Goal: Communication & Community: Answer question/provide support

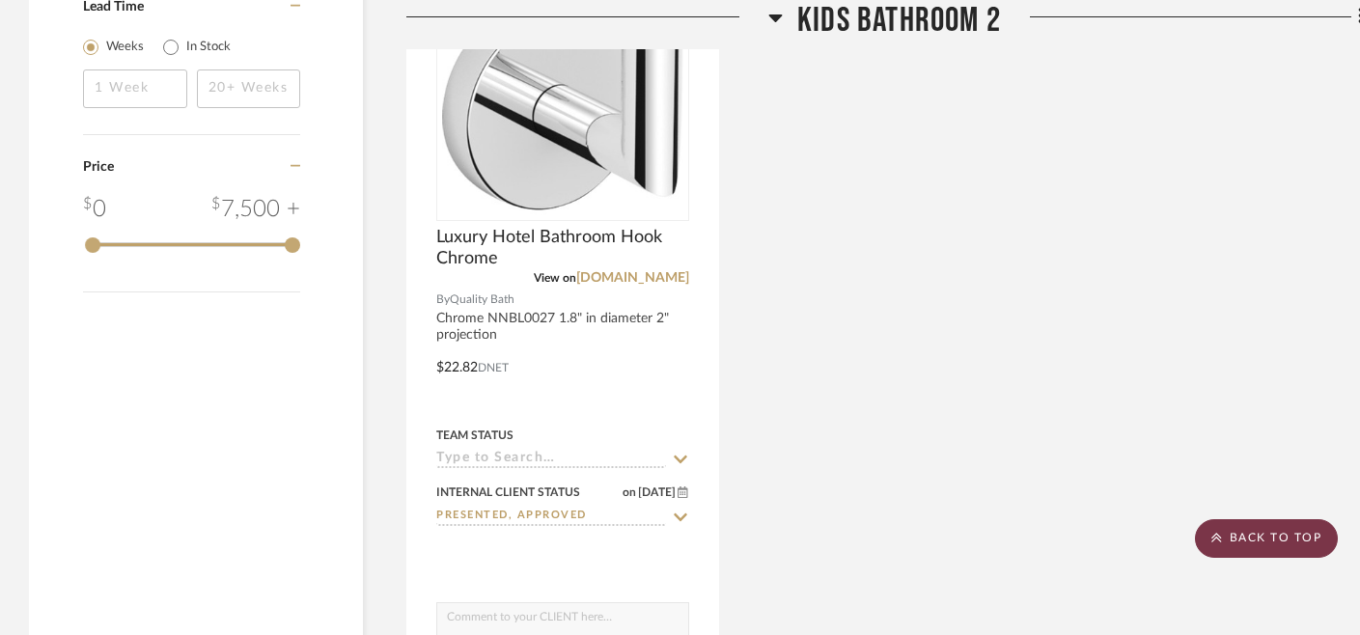
click at [1258, 550] on scroll-to-top-button "BACK TO TOP" at bounding box center [1266, 538] width 143 height 39
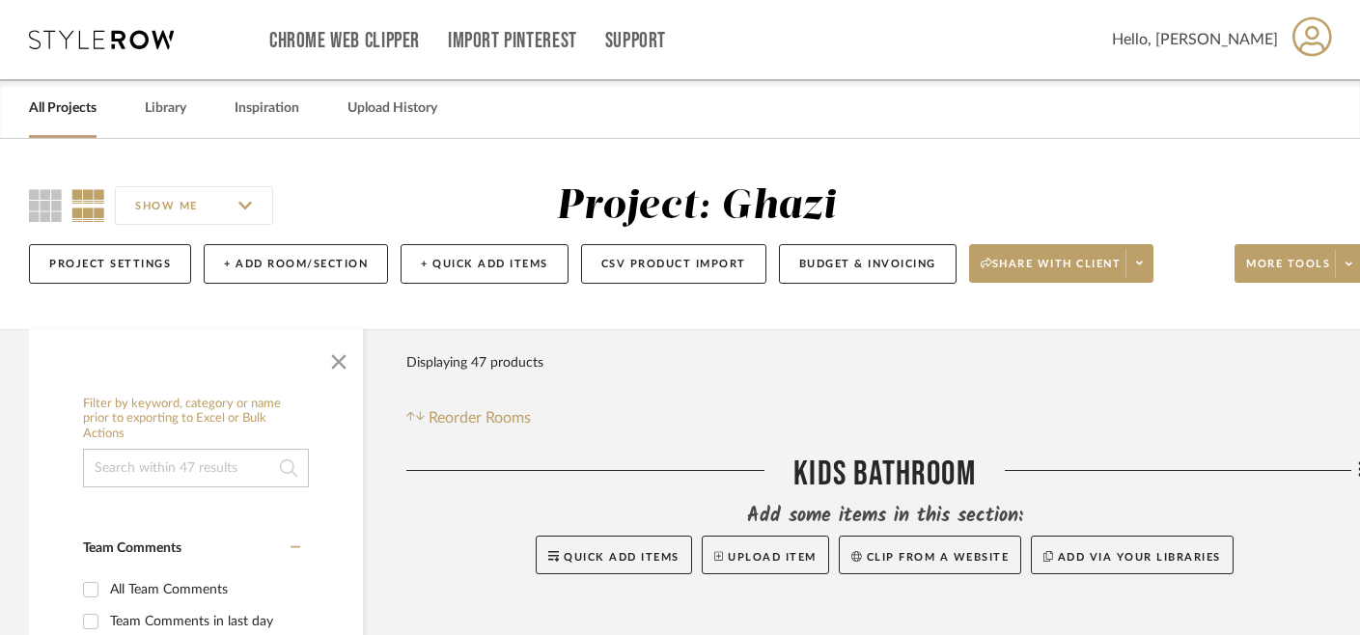
click at [63, 111] on link "All Projects" at bounding box center [63, 109] width 68 height 26
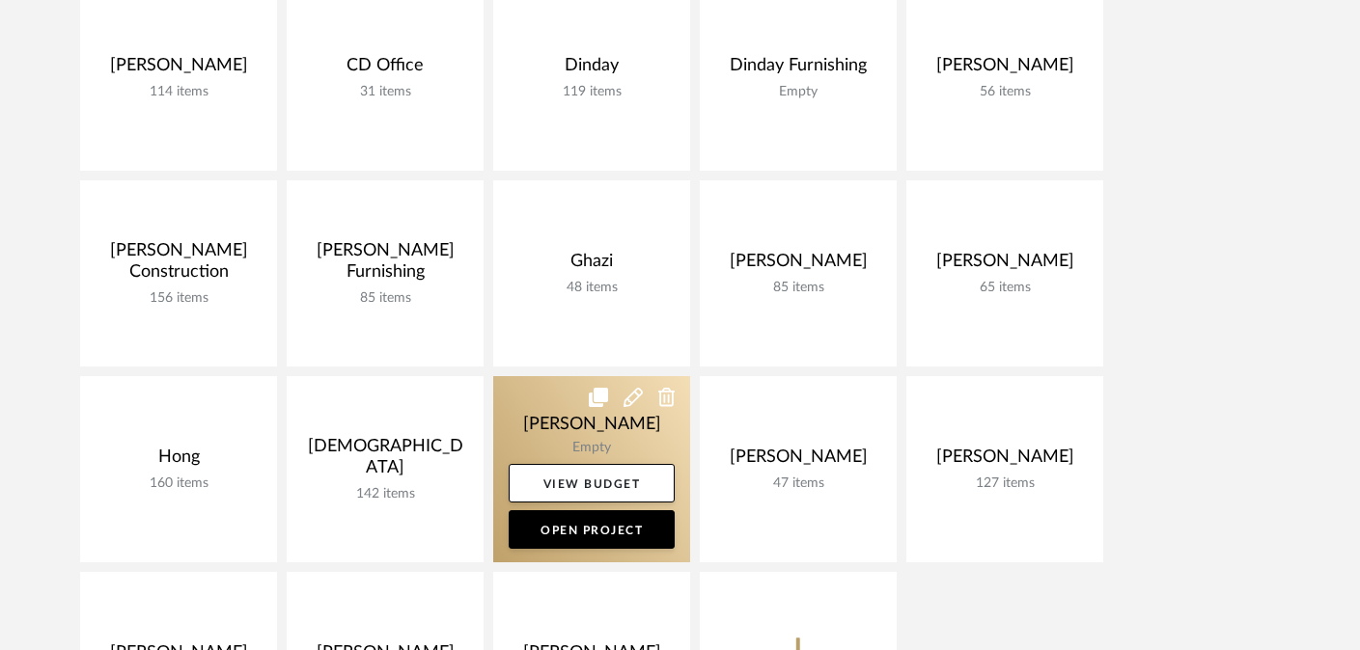
scroll to position [684, 0]
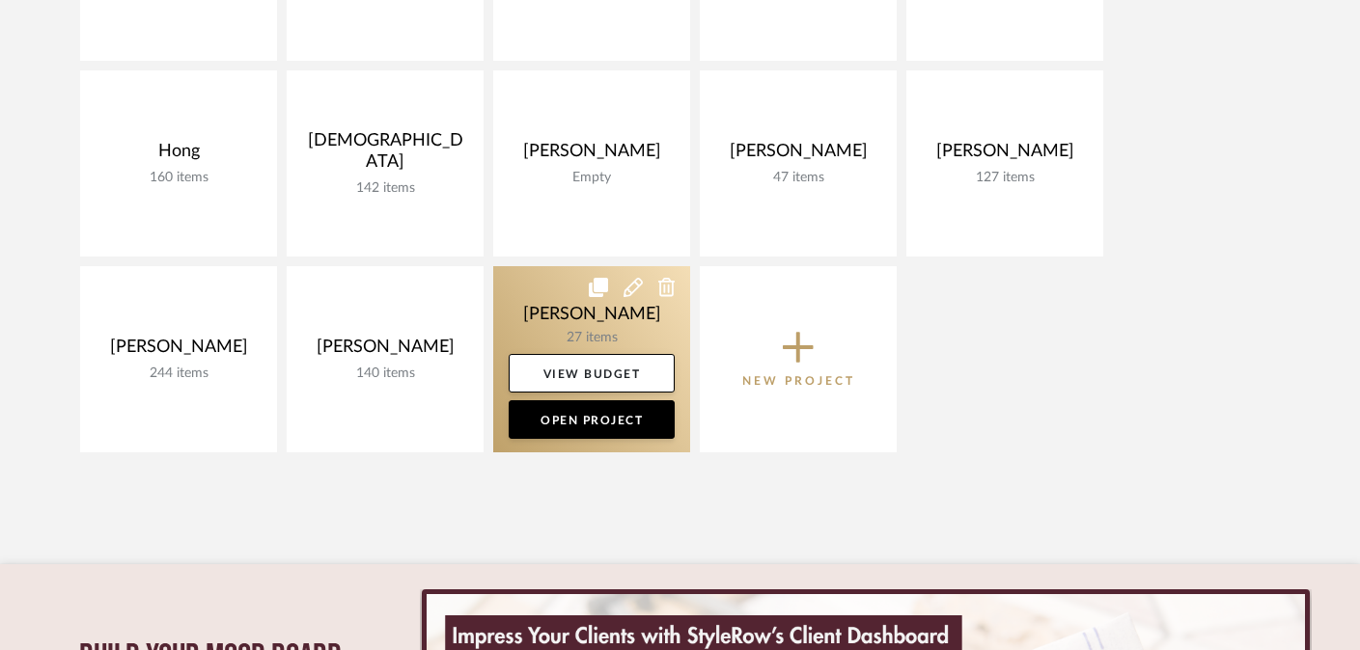
click at [581, 317] on link at bounding box center [591, 359] width 197 height 186
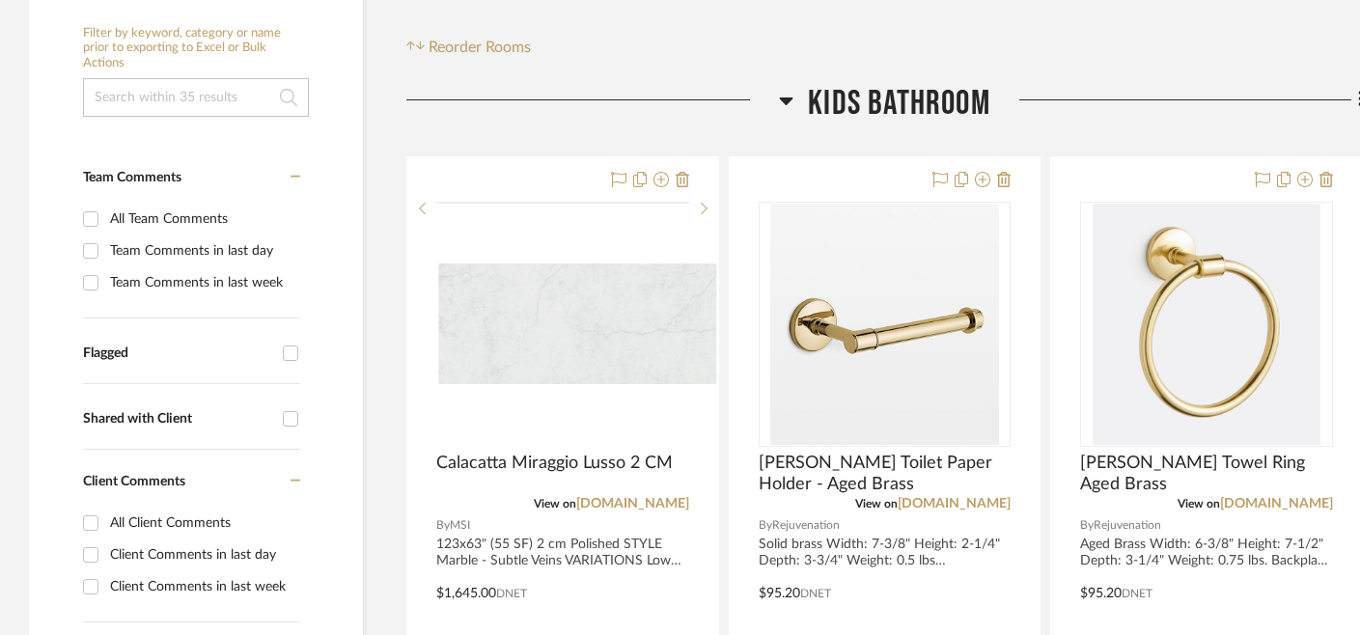
scroll to position [421, 0]
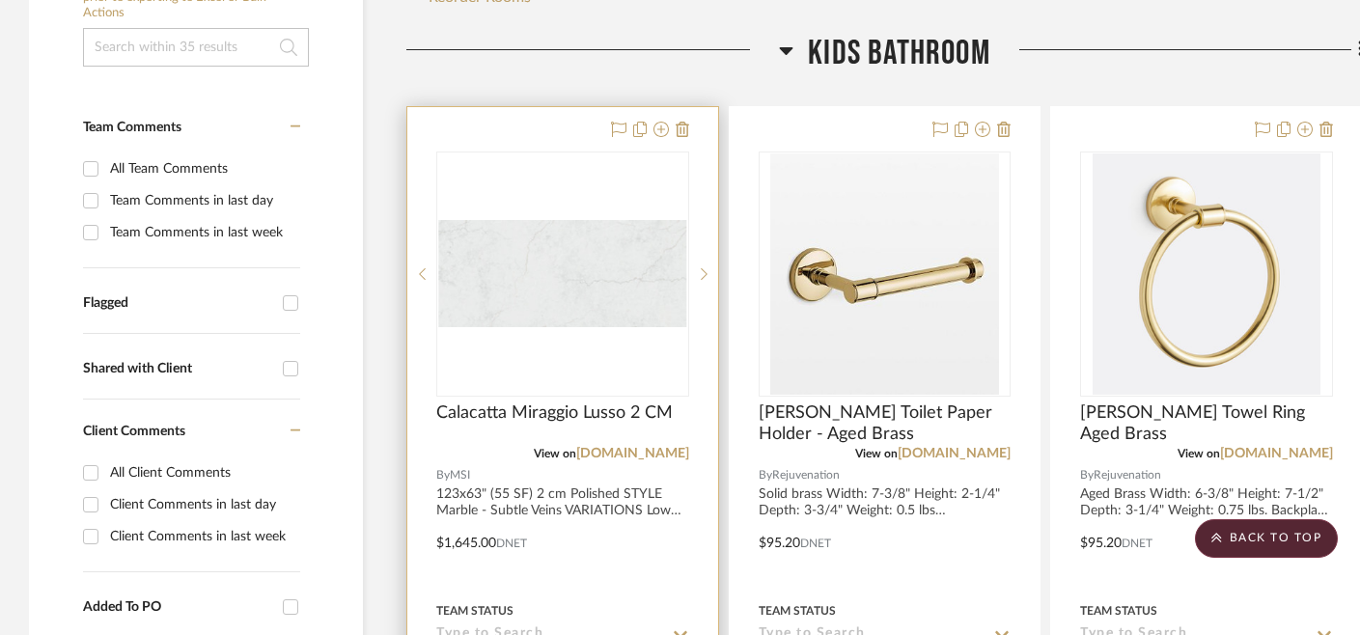
click at [562, 299] on img "0" at bounding box center [562, 273] width 249 height 107
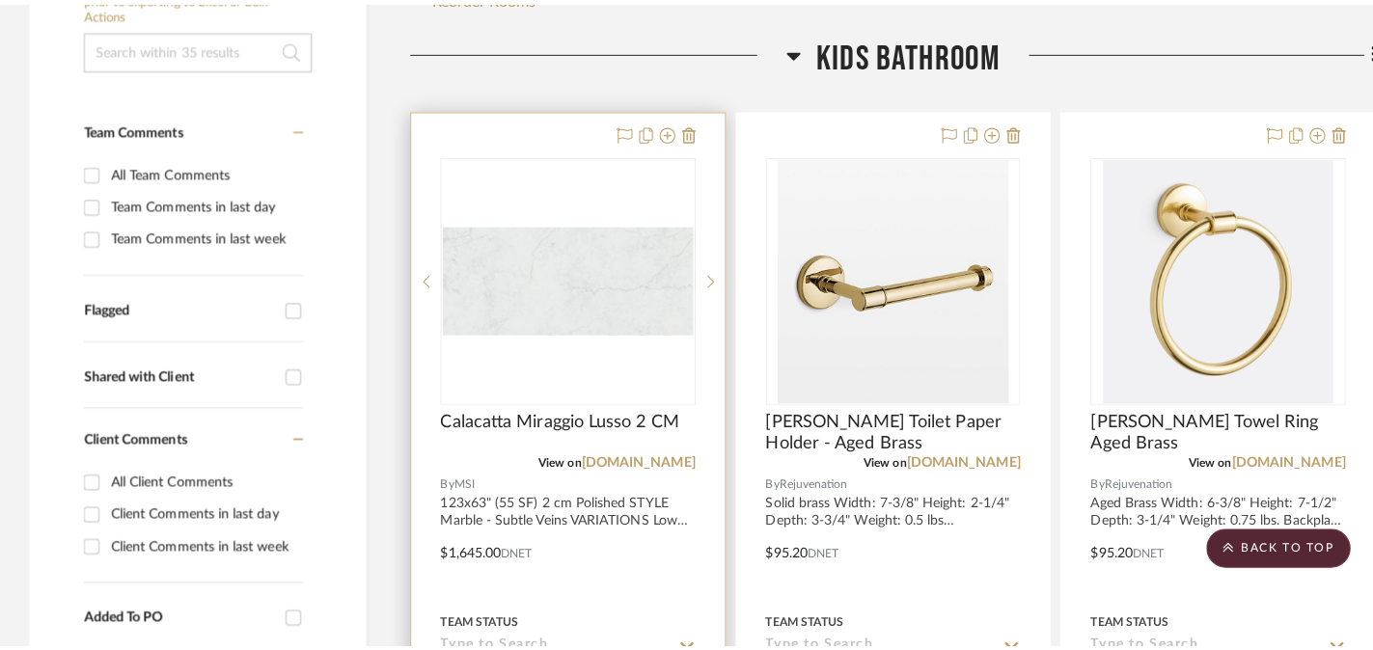
scroll to position [0, 0]
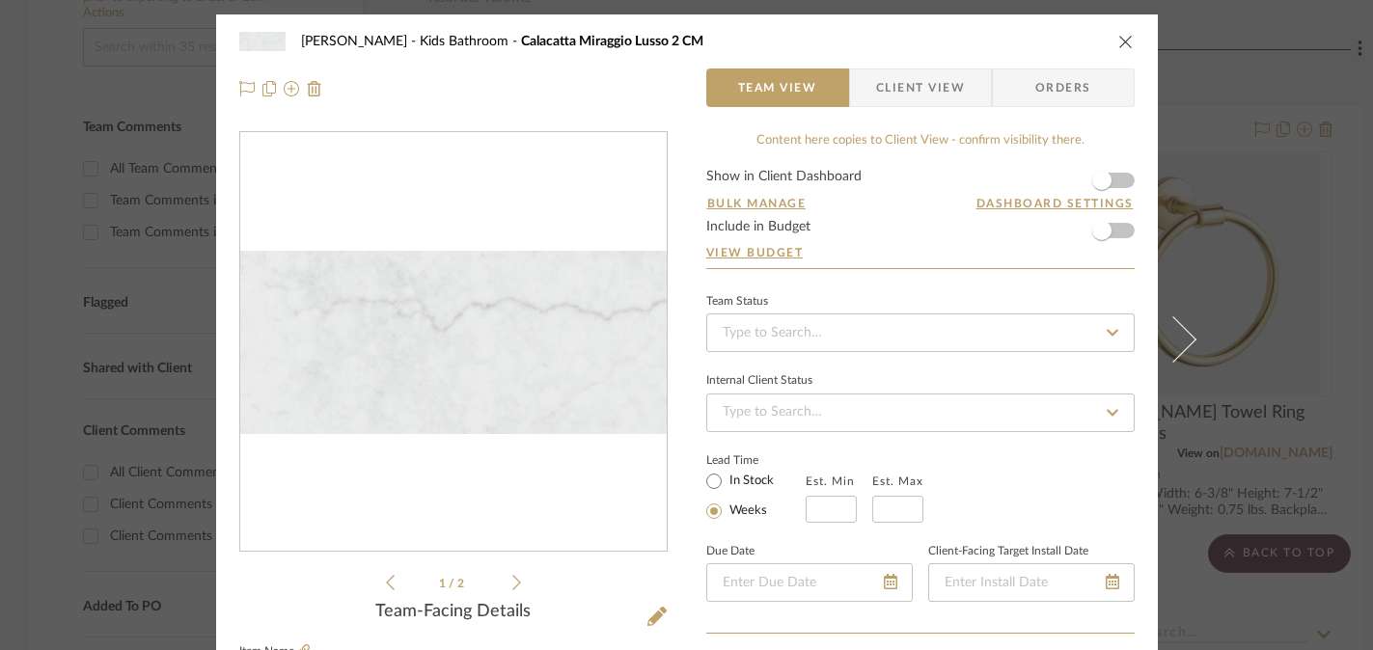
click at [495, 368] on img "0" at bounding box center [453, 343] width 426 height 184
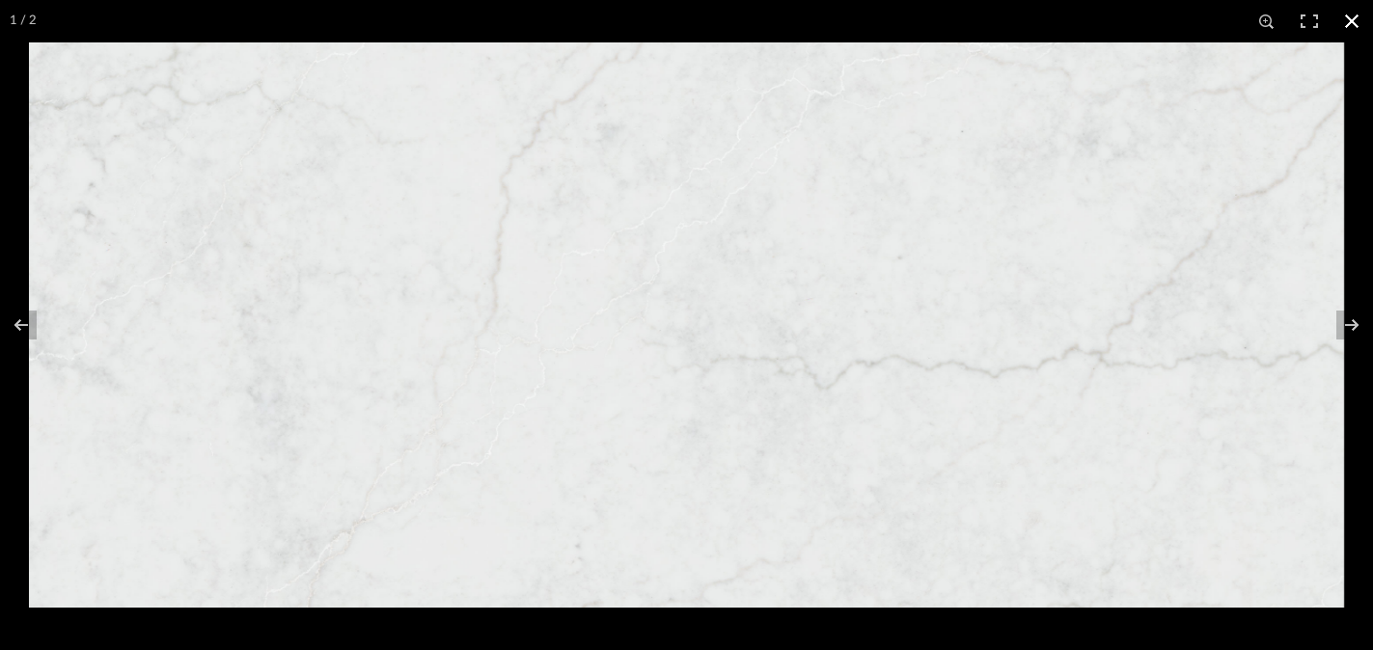
click at [1350, 9] on button at bounding box center [1352, 21] width 42 height 42
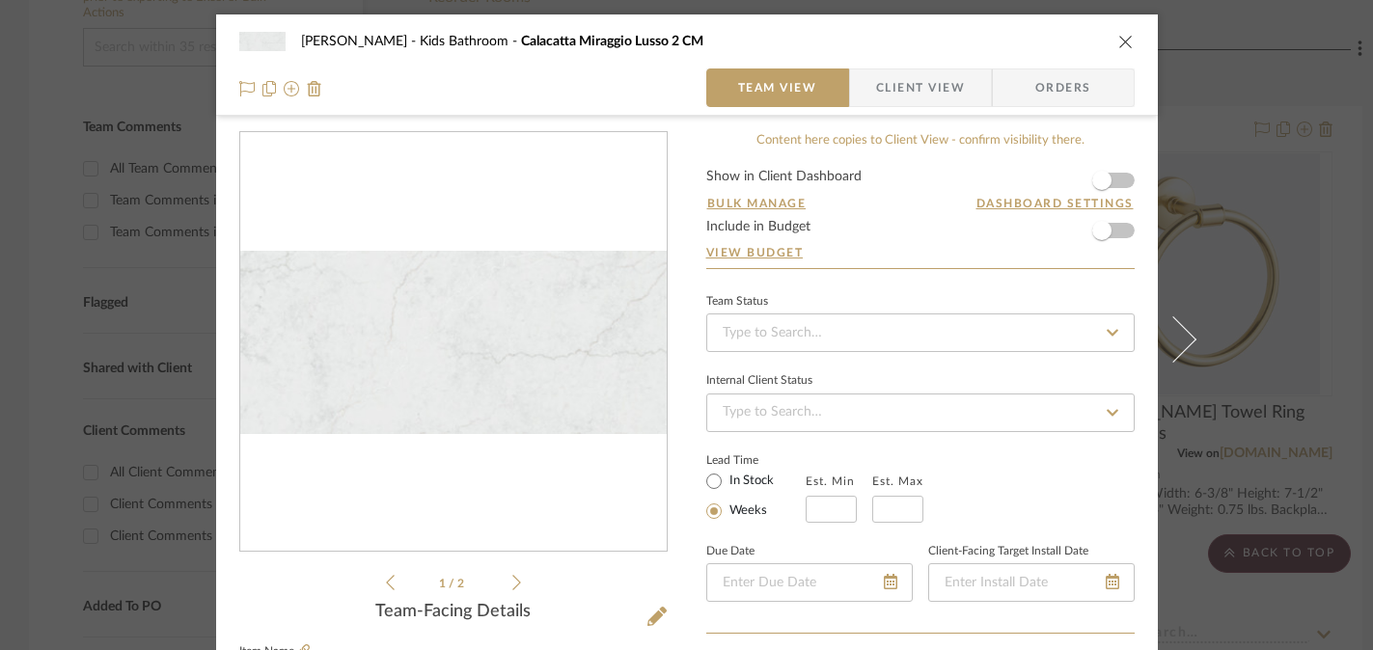
scroll to position [179, 0]
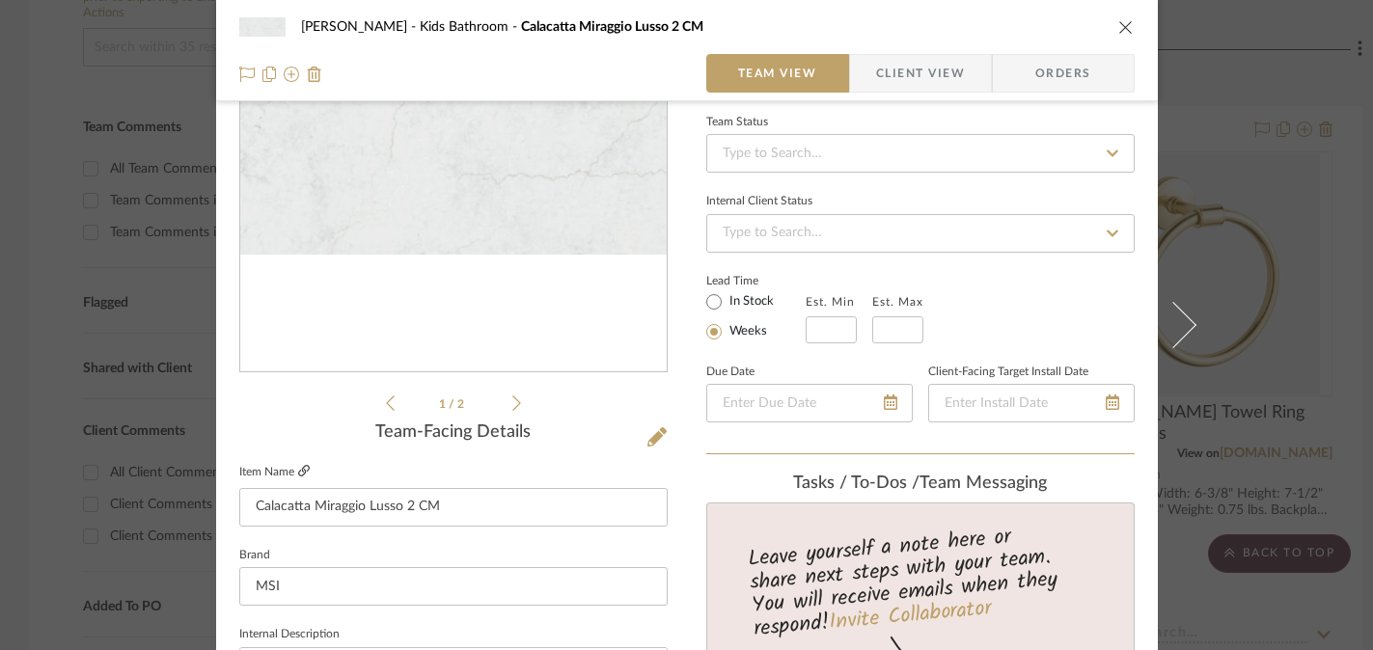
click at [298, 472] on icon at bounding box center [304, 471] width 12 height 12
drag, startPoint x: 396, startPoint y: 505, endPoint x: 223, endPoint y: 505, distance: 172.7
click at [1286, 196] on div "[PERSON_NAME] Kids Bathroom Calacatta Miraggio Lusso 2 CM Team View Client View…" at bounding box center [686, 325] width 1373 height 650
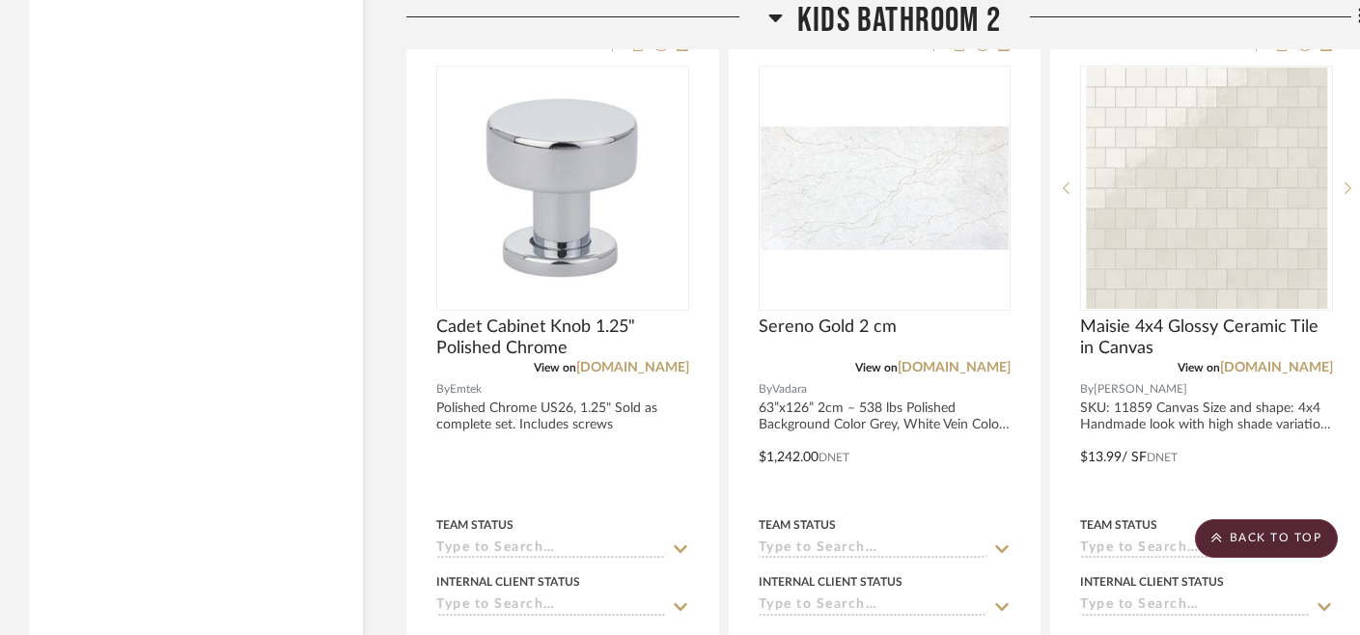
scroll to position [3199, 0]
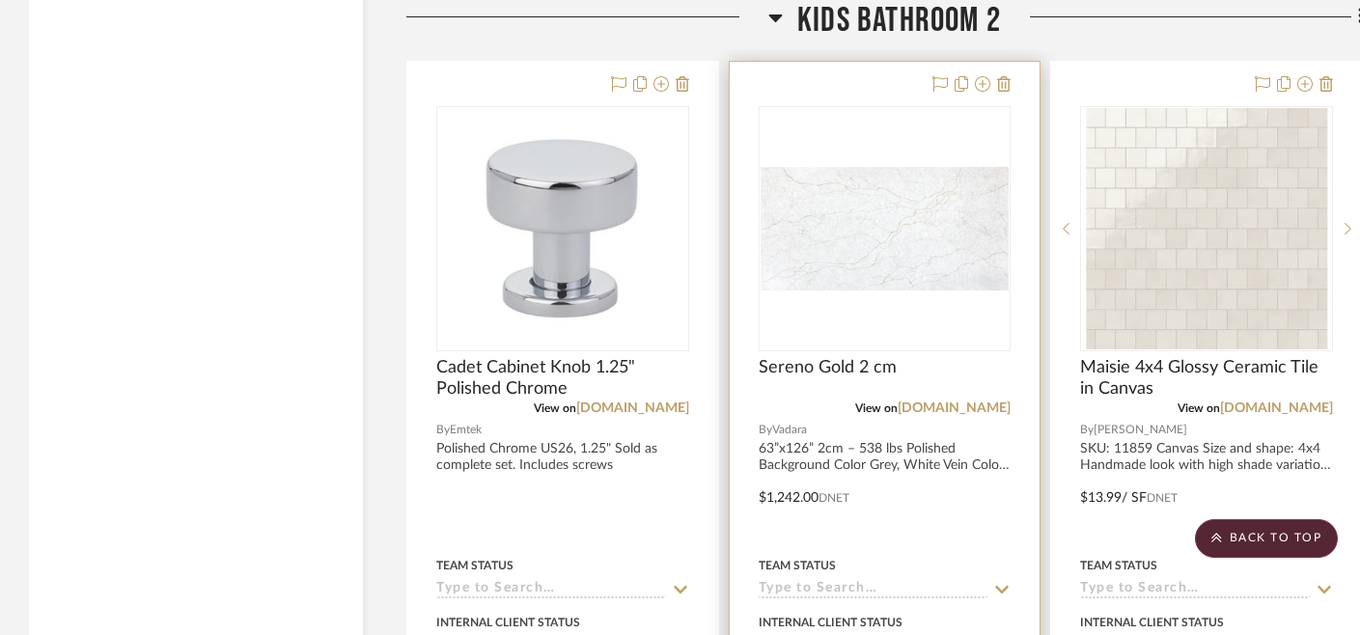
click at [0, 0] on img at bounding box center [0, 0] width 0 height 0
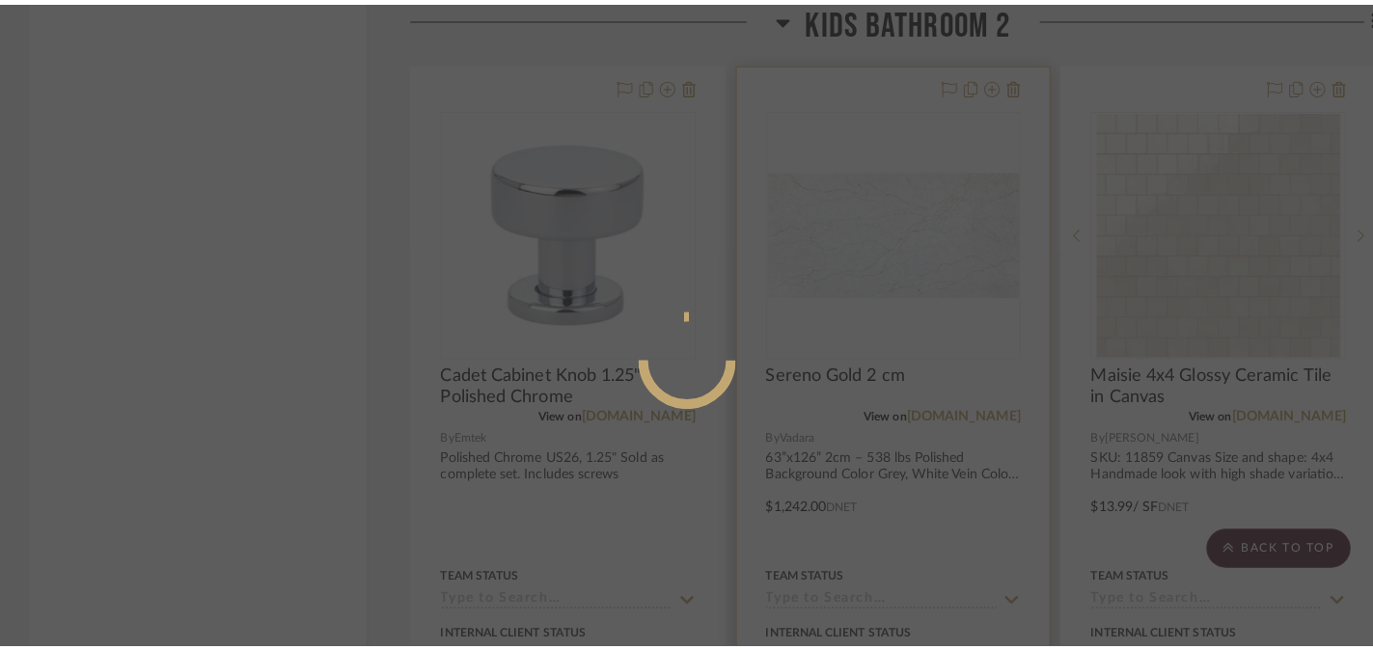
scroll to position [0, 0]
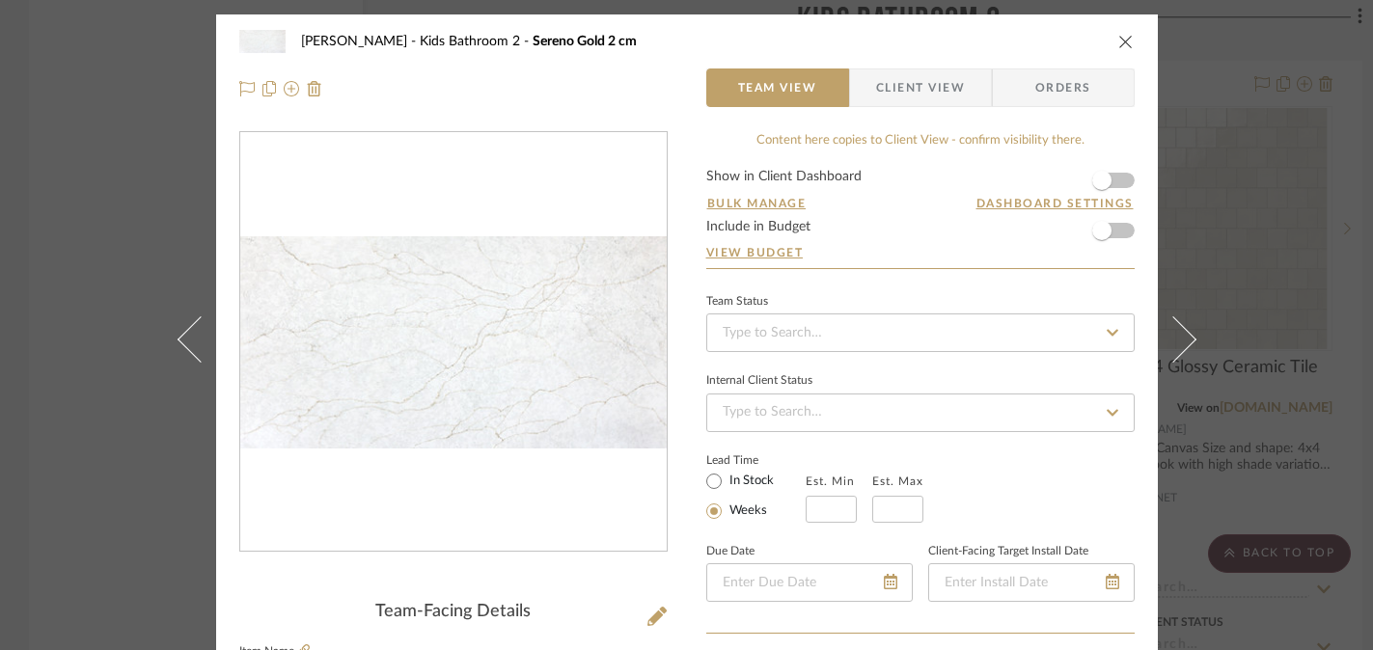
click at [406, 360] on img "0" at bounding box center [453, 341] width 426 height 211
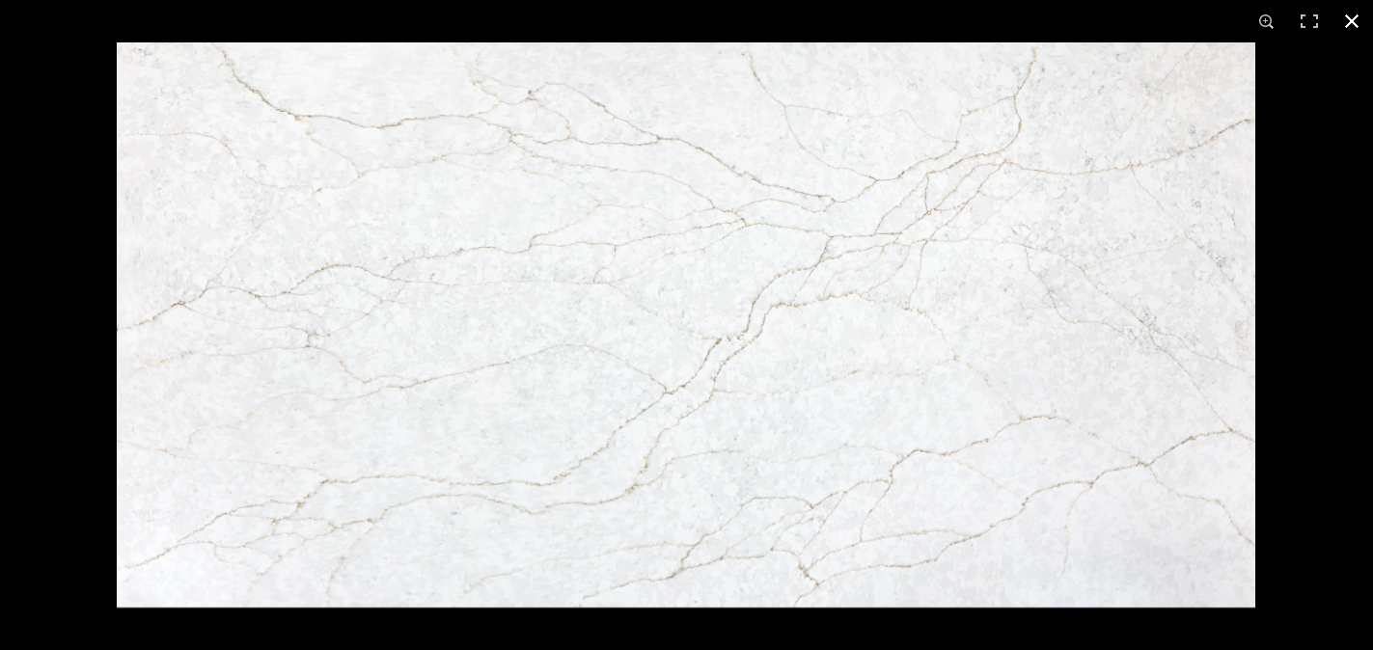
click at [1357, 21] on button at bounding box center [1352, 21] width 42 height 42
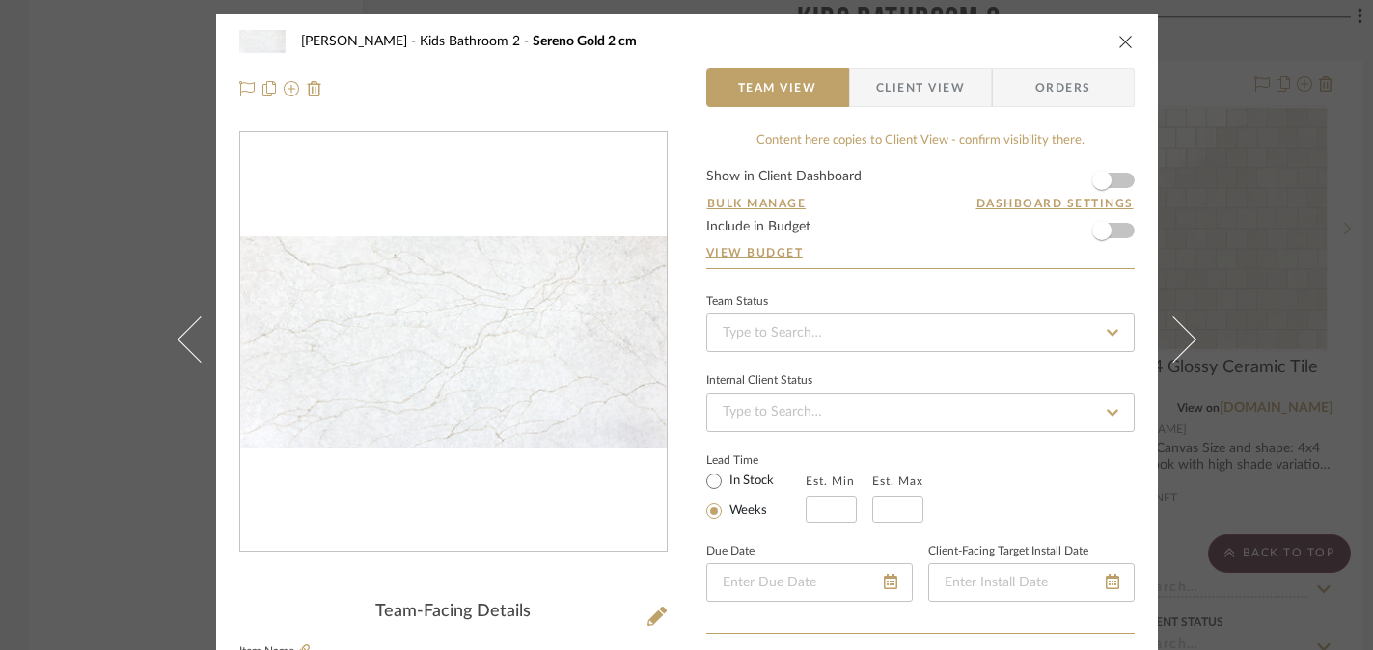
click at [1261, 215] on div "[PERSON_NAME] Kids Bathroom 2 Sereno Gold 2 cm Team View Client View Orders Tea…" at bounding box center [686, 325] width 1373 height 650
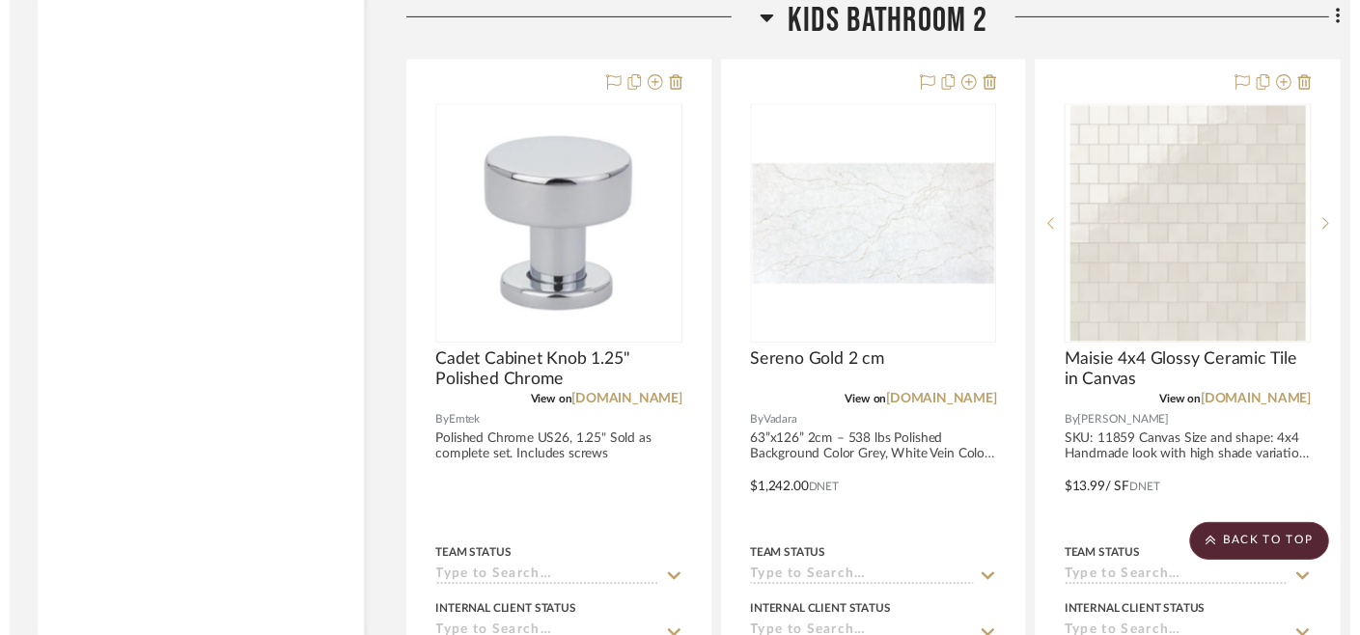
scroll to position [3199, 0]
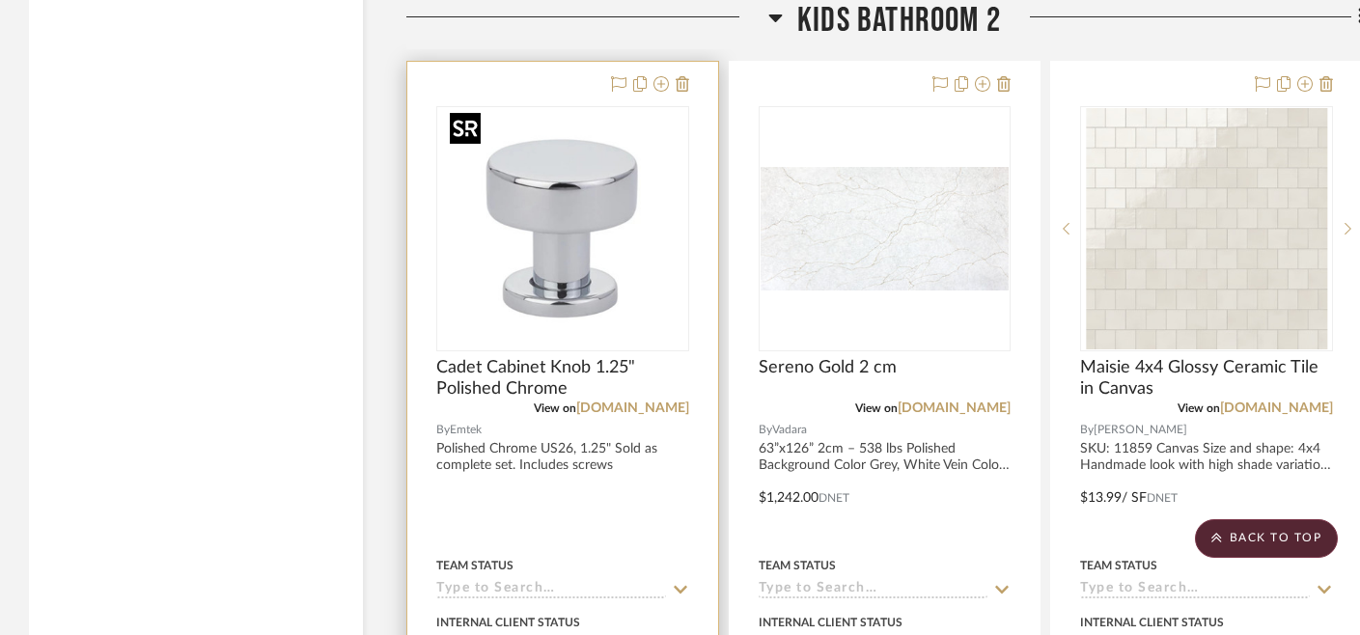
click at [551, 248] on img "0" at bounding box center [562, 228] width 241 height 241
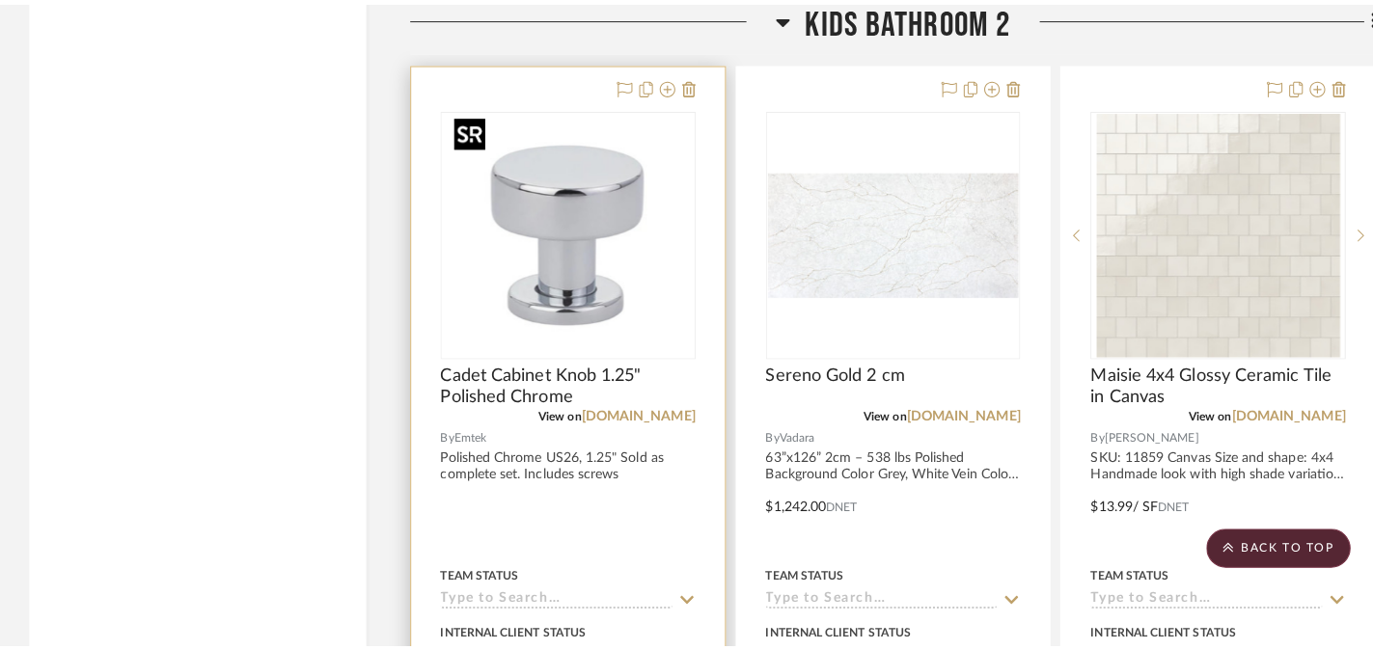
scroll to position [0, 0]
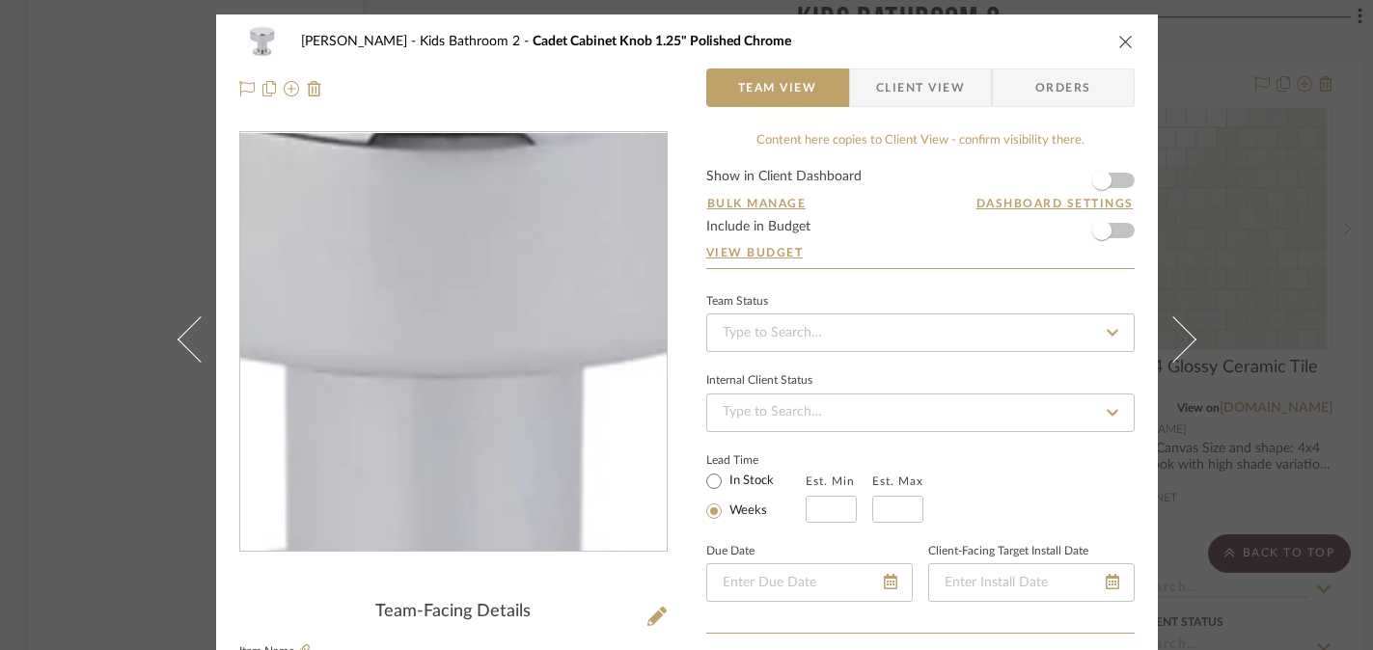
click at [451, 340] on img "0" at bounding box center [453, 342] width 419 height 419
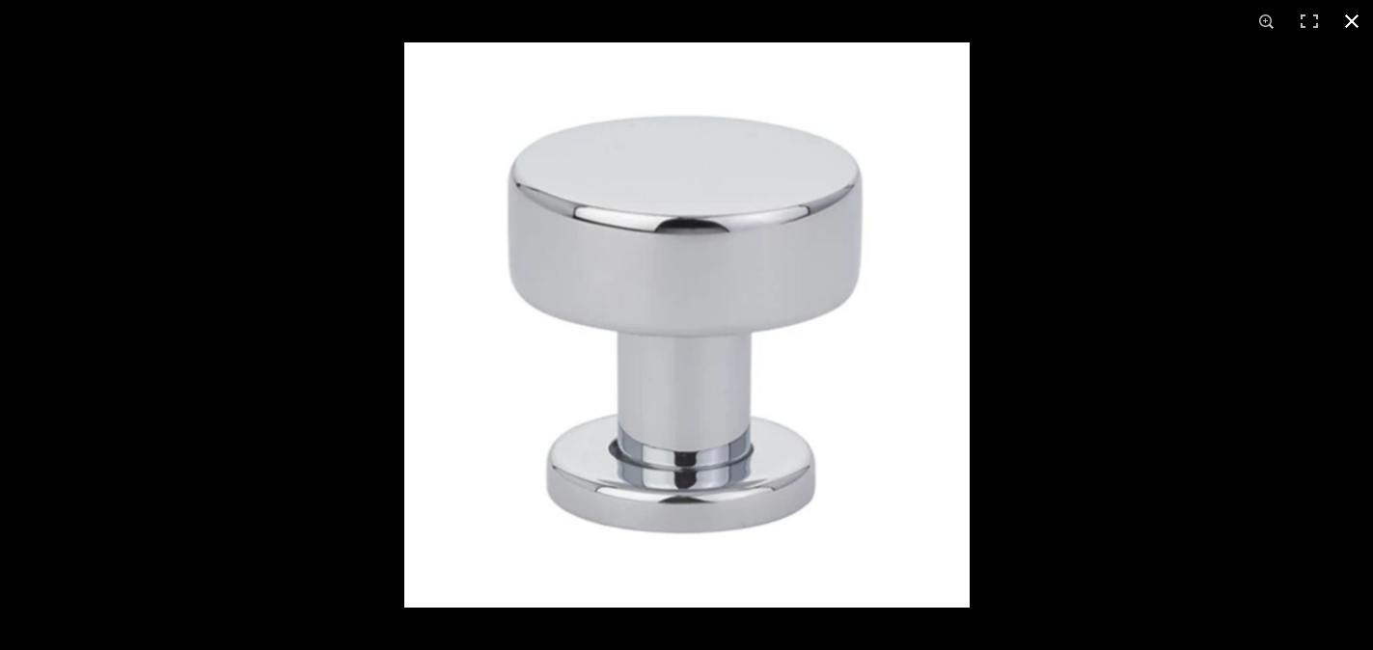
click at [1223, 286] on div at bounding box center [1090, 367] width 1373 height 650
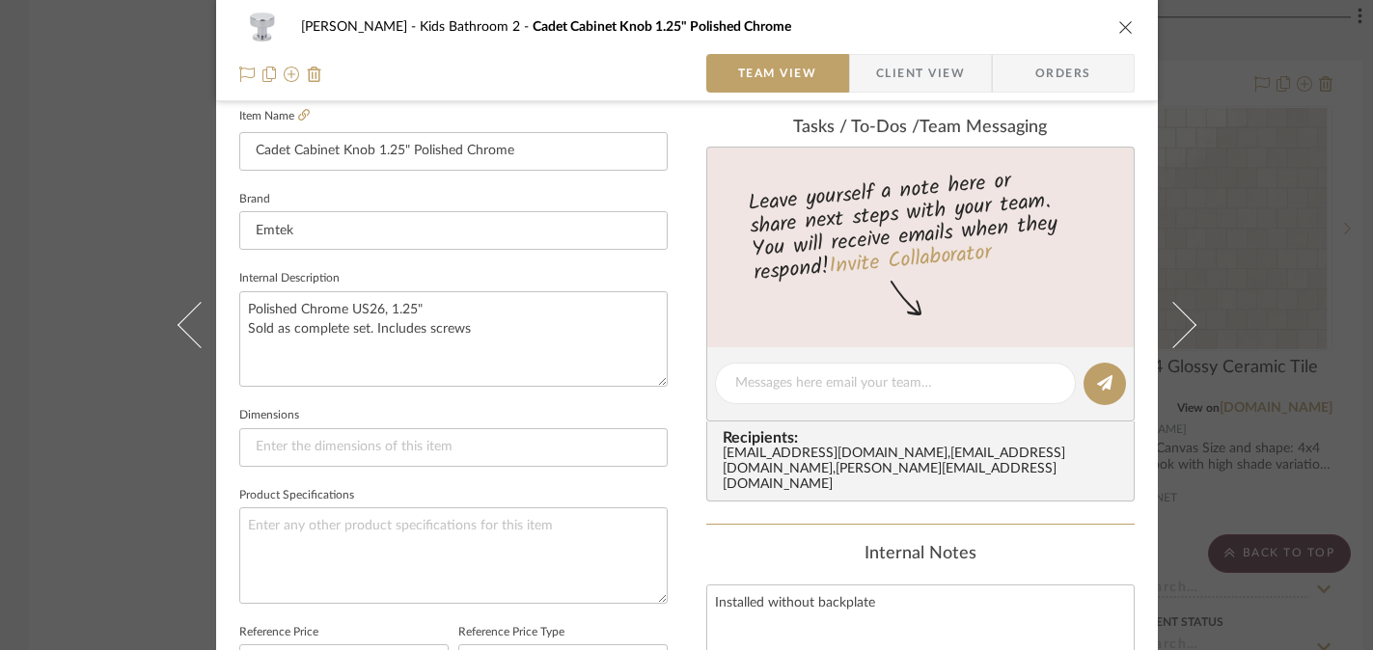
scroll to position [583, 0]
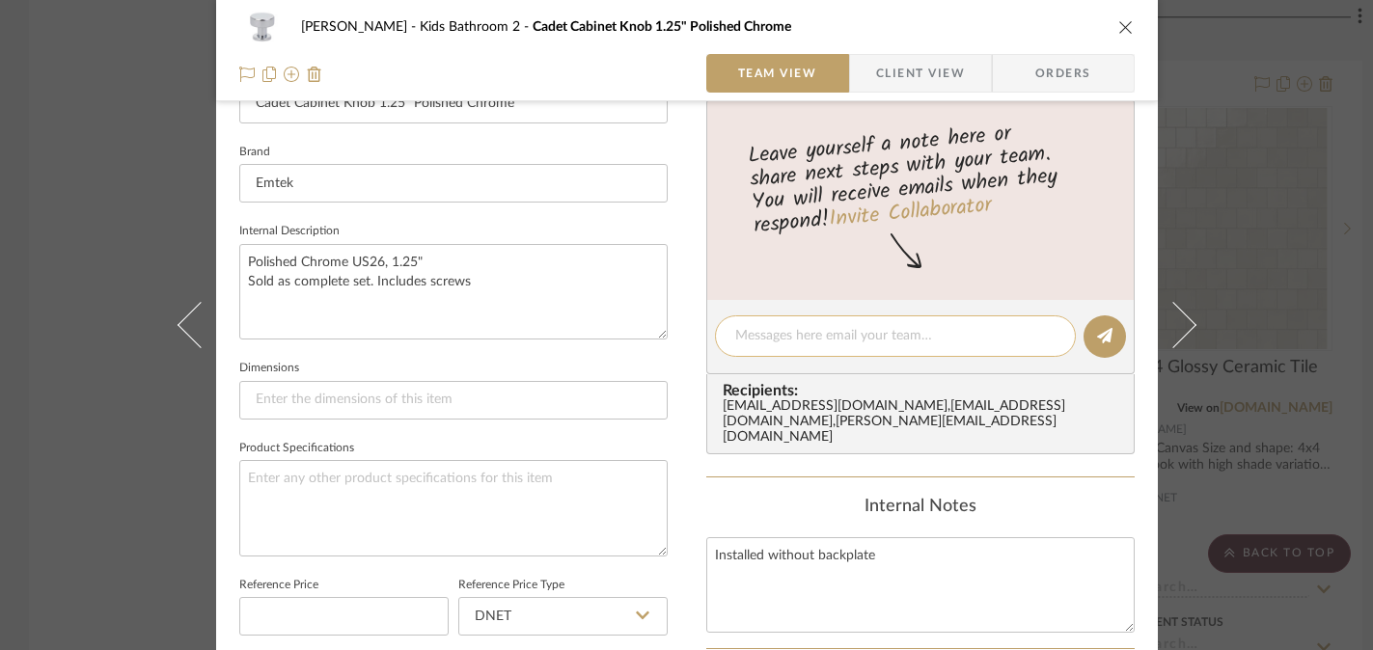
click at [827, 332] on textarea at bounding box center [895, 336] width 320 height 20
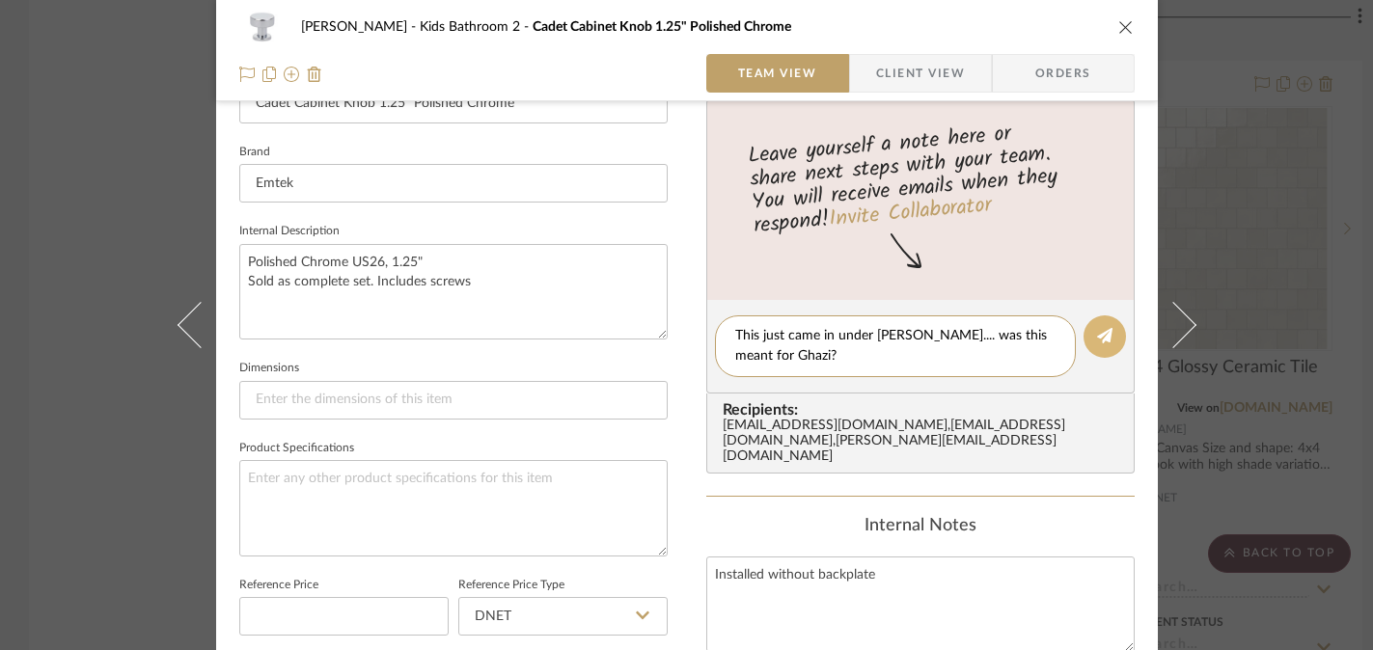
type textarea "This just came in under [PERSON_NAME].... was this meant for Ghazi?"
click at [1102, 335] on icon at bounding box center [1104, 335] width 15 height 15
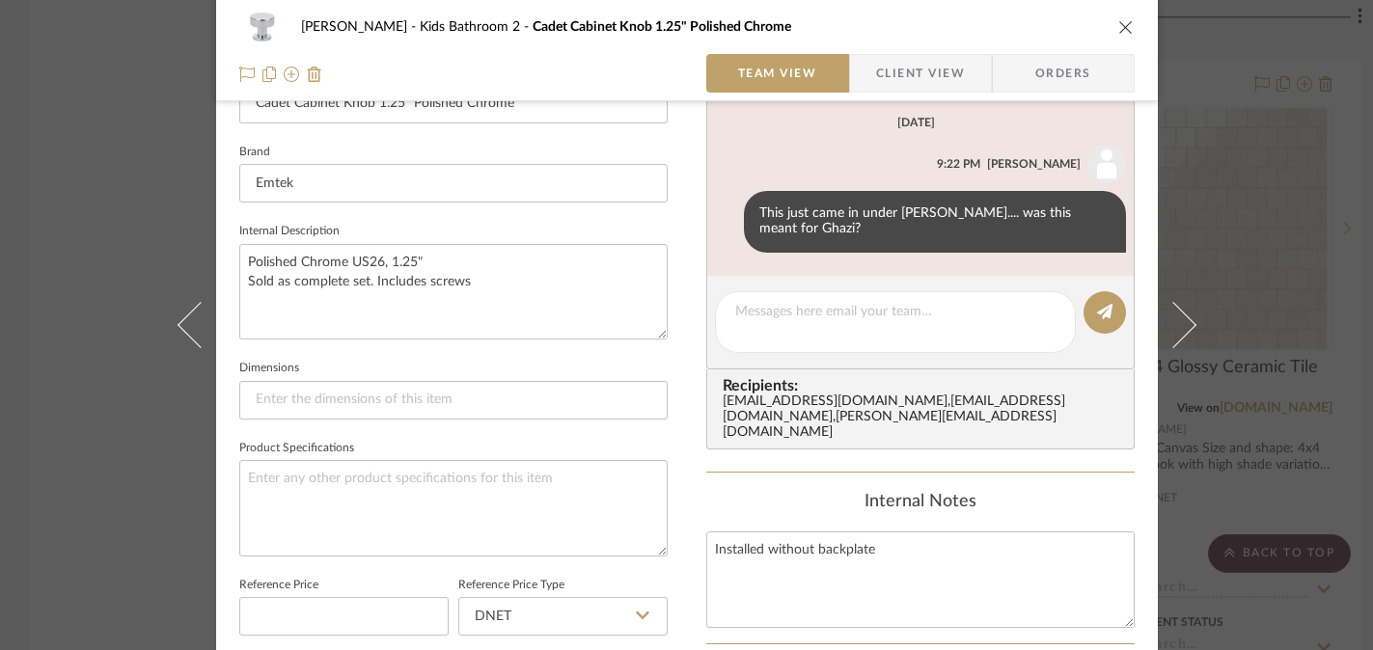
click at [1324, 364] on div "[PERSON_NAME] Kids Bathroom 2 Cadet Cabinet Knob 1.25" Polished Chrome Team Vie…" at bounding box center [686, 325] width 1373 height 650
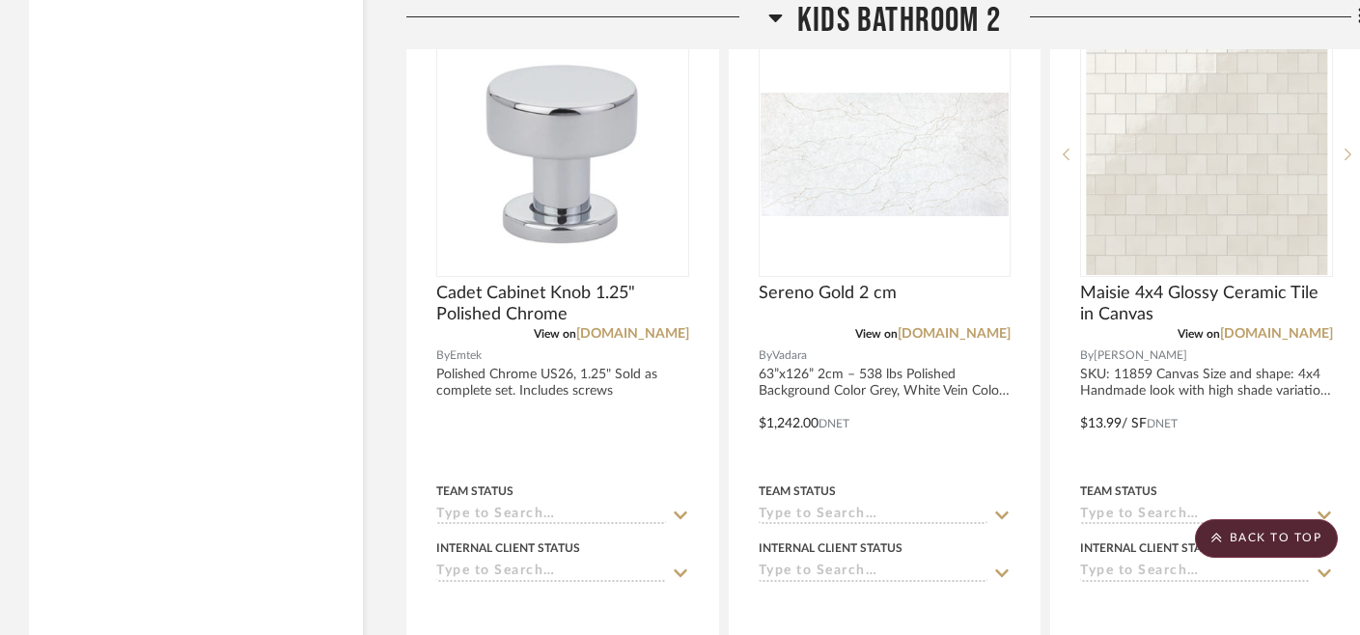
scroll to position [3226, 0]
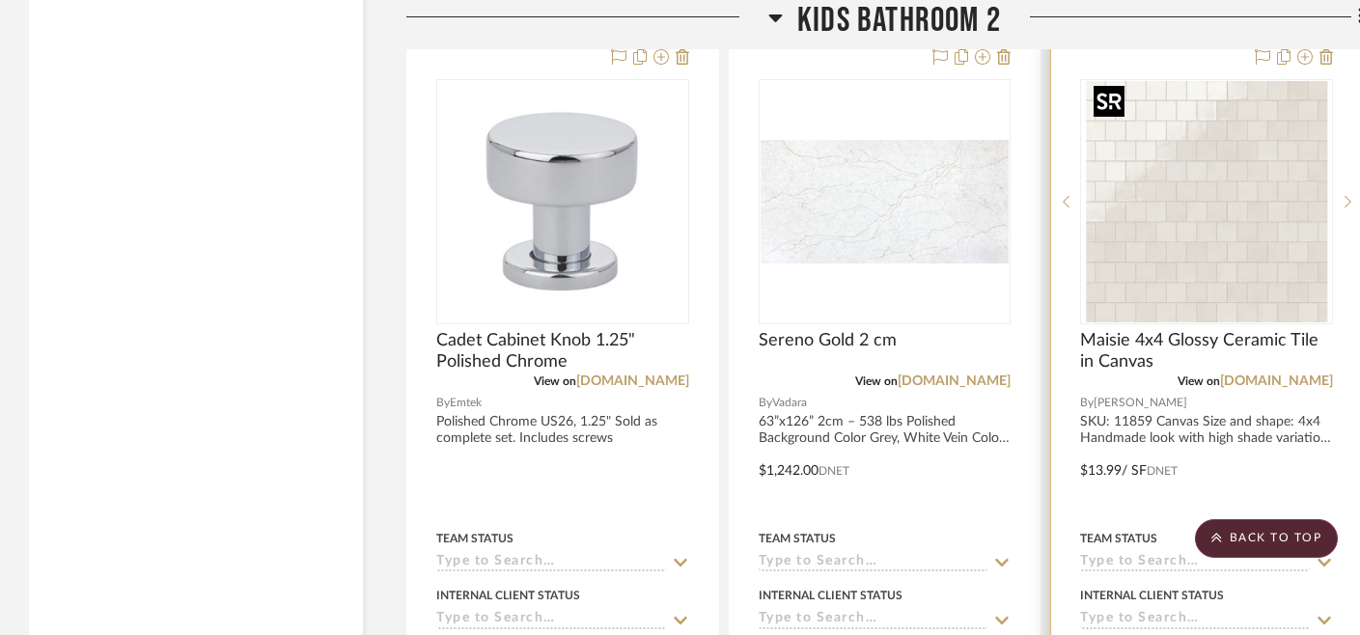
click at [1234, 249] on img "0" at bounding box center [1206, 201] width 241 height 241
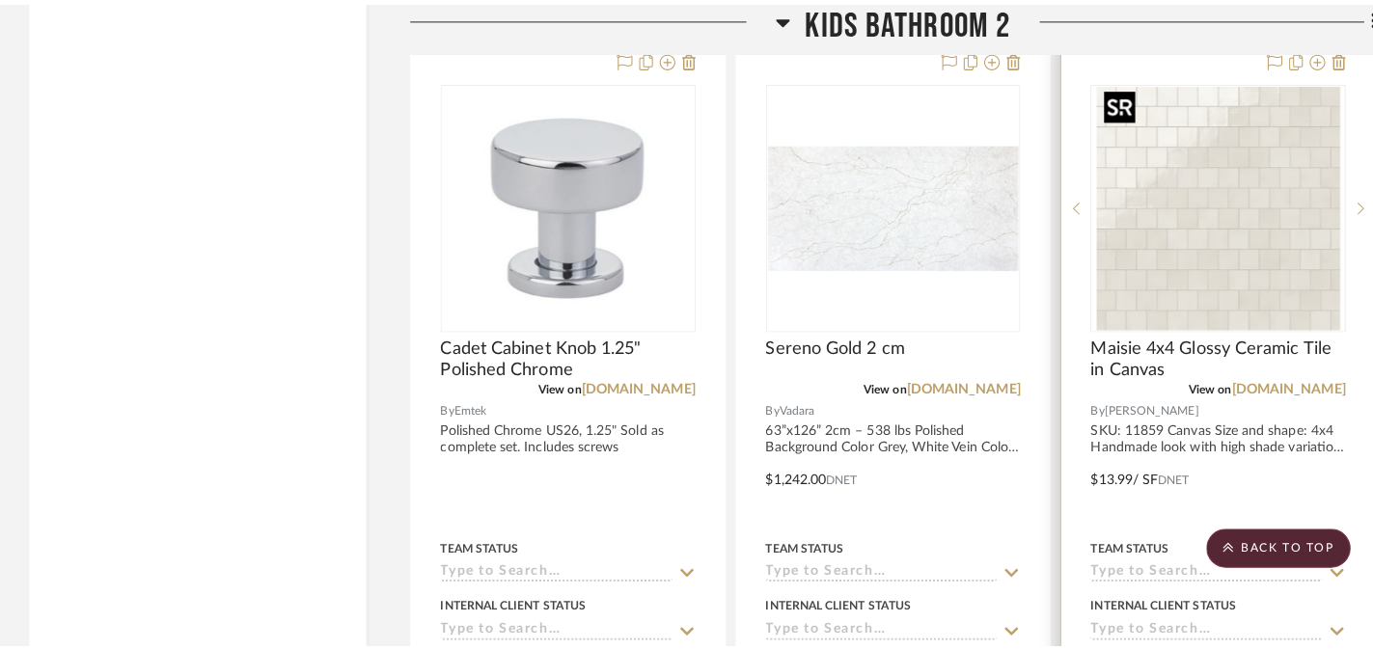
scroll to position [0, 0]
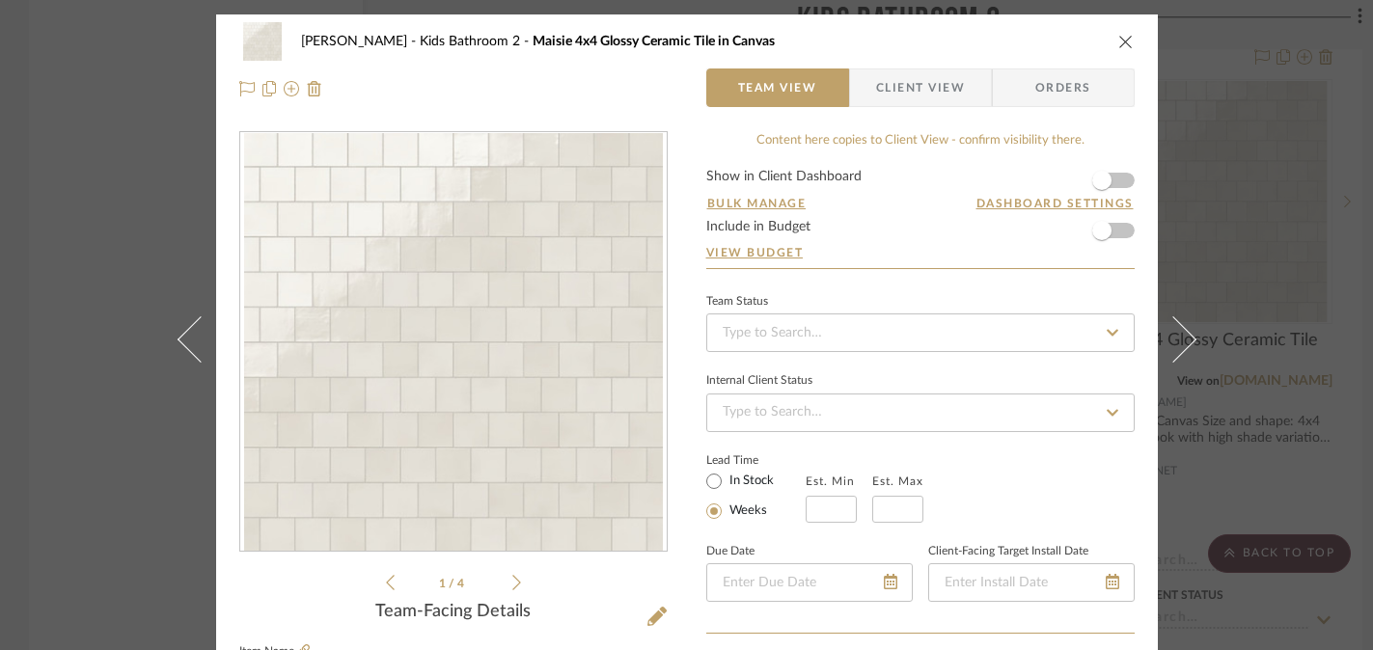
click at [512, 579] on icon at bounding box center [516, 582] width 9 height 17
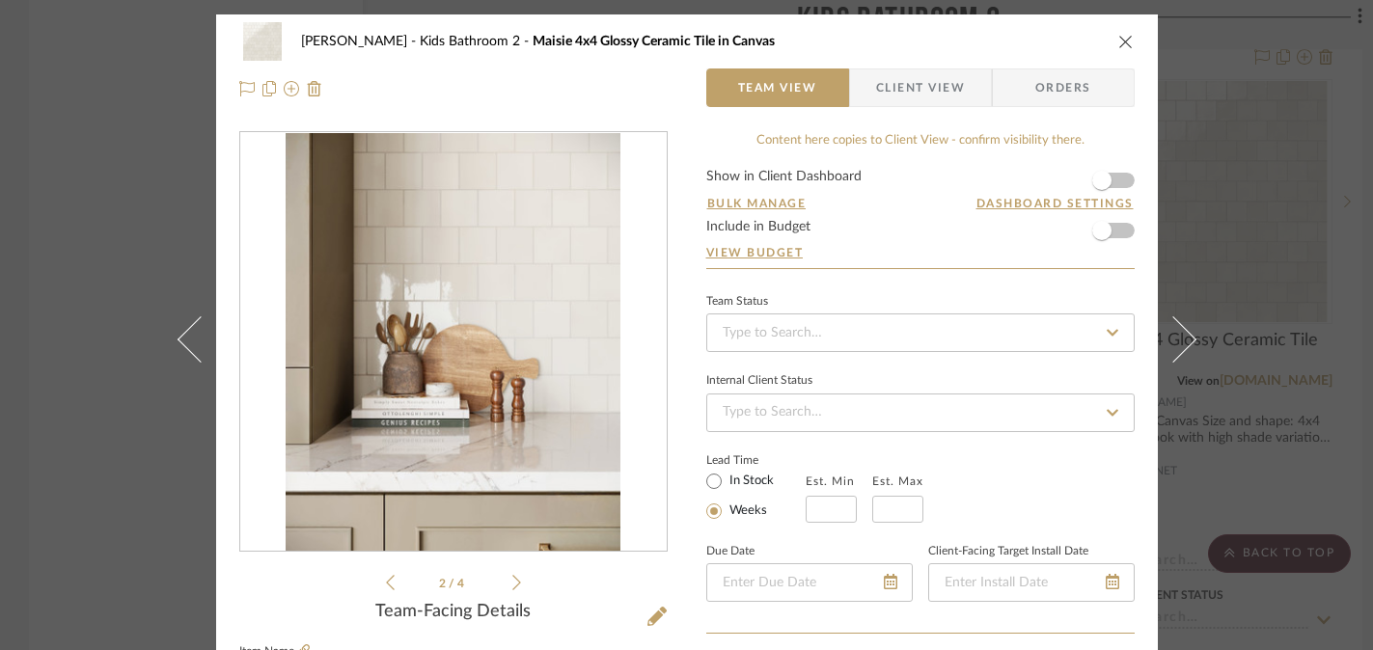
click at [512, 579] on icon at bounding box center [516, 582] width 9 height 17
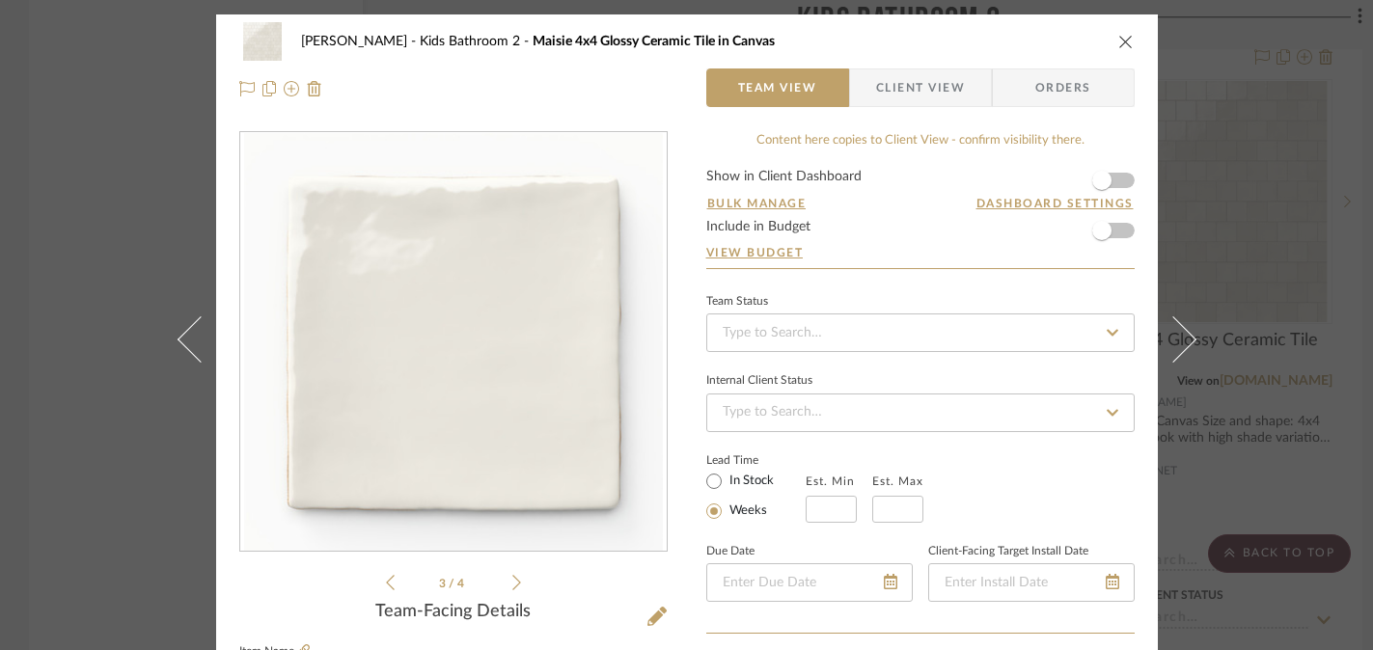
click at [512, 579] on icon at bounding box center [516, 582] width 9 height 17
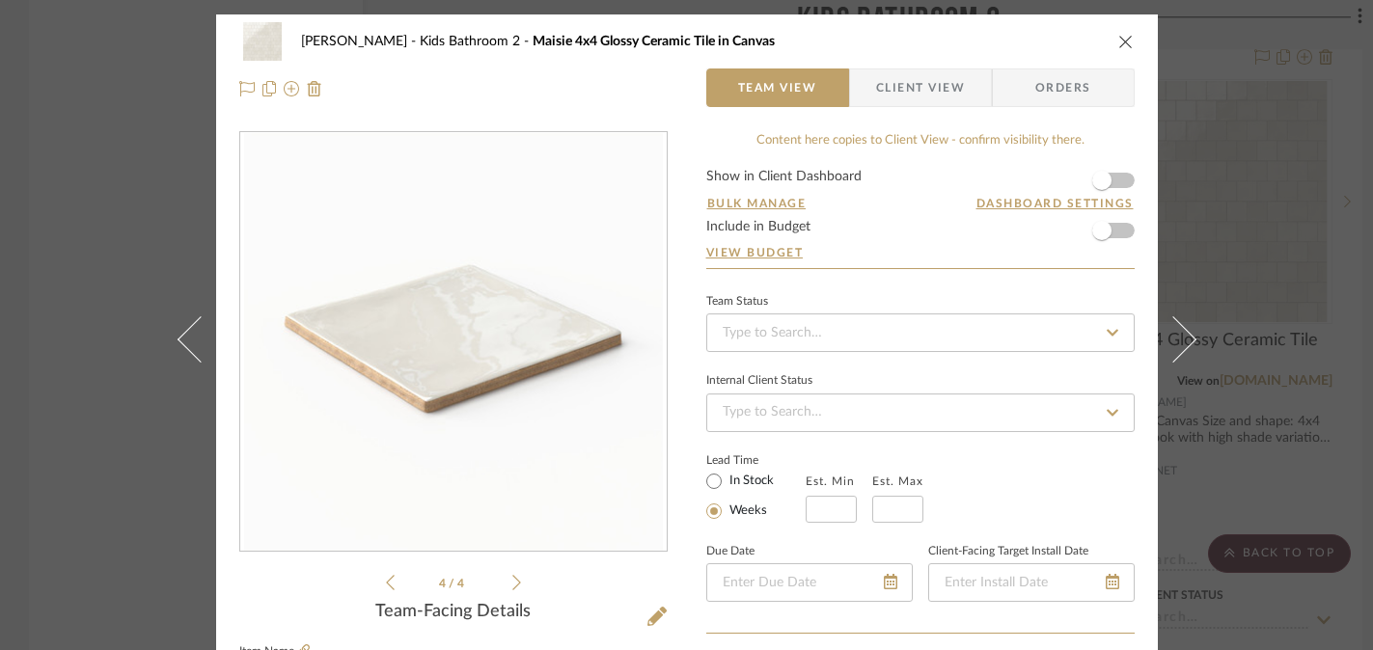
click at [512, 579] on icon at bounding box center [516, 582] width 9 height 17
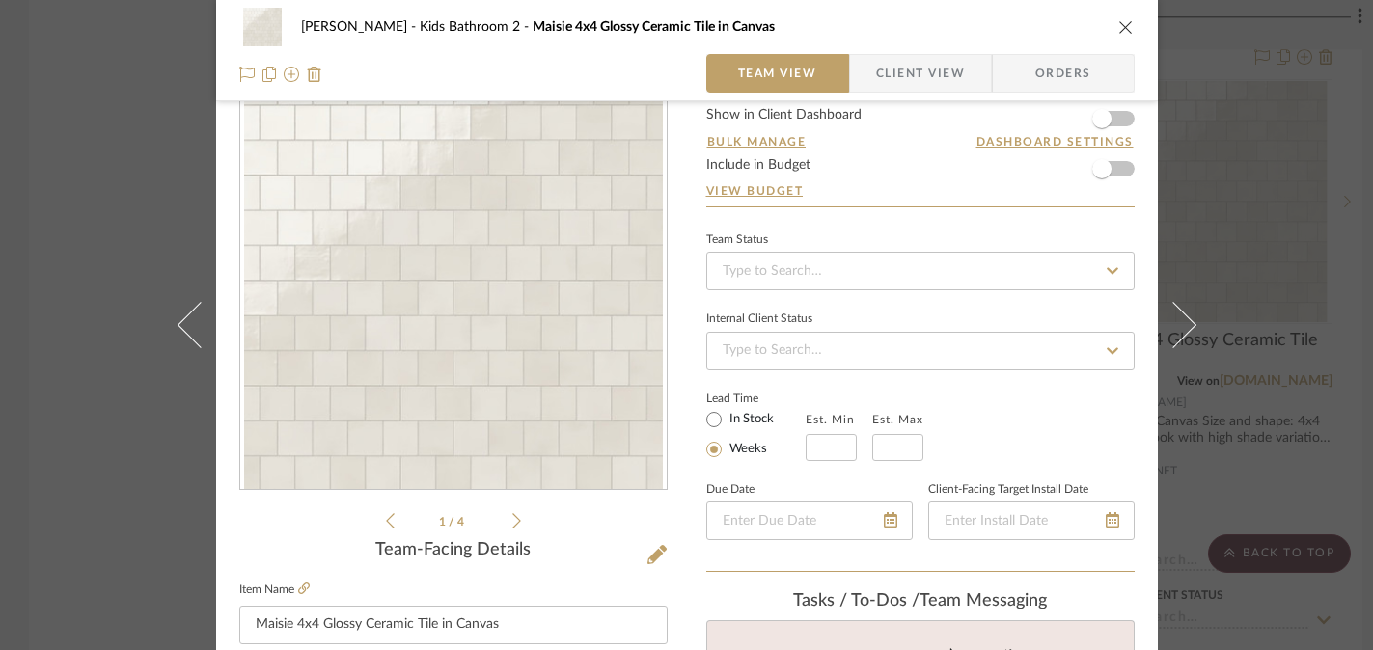
scroll to position [107, 0]
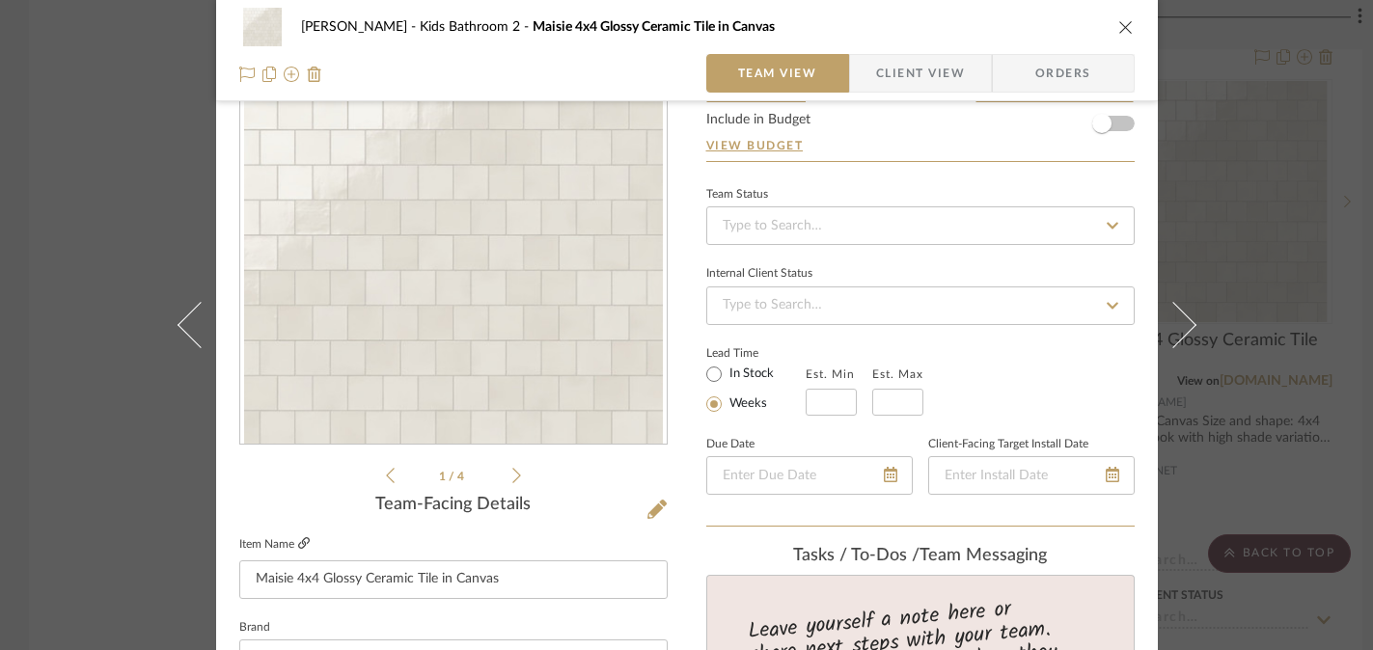
click at [298, 543] on icon at bounding box center [304, 543] width 12 height 12
click at [82, 463] on div "[PERSON_NAME] Kids Bathroom 2 Maisie 4x4 Glossy Ceramic Tile in Canvas Team Vie…" at bounding box center [686, 325] width 1373 height 650
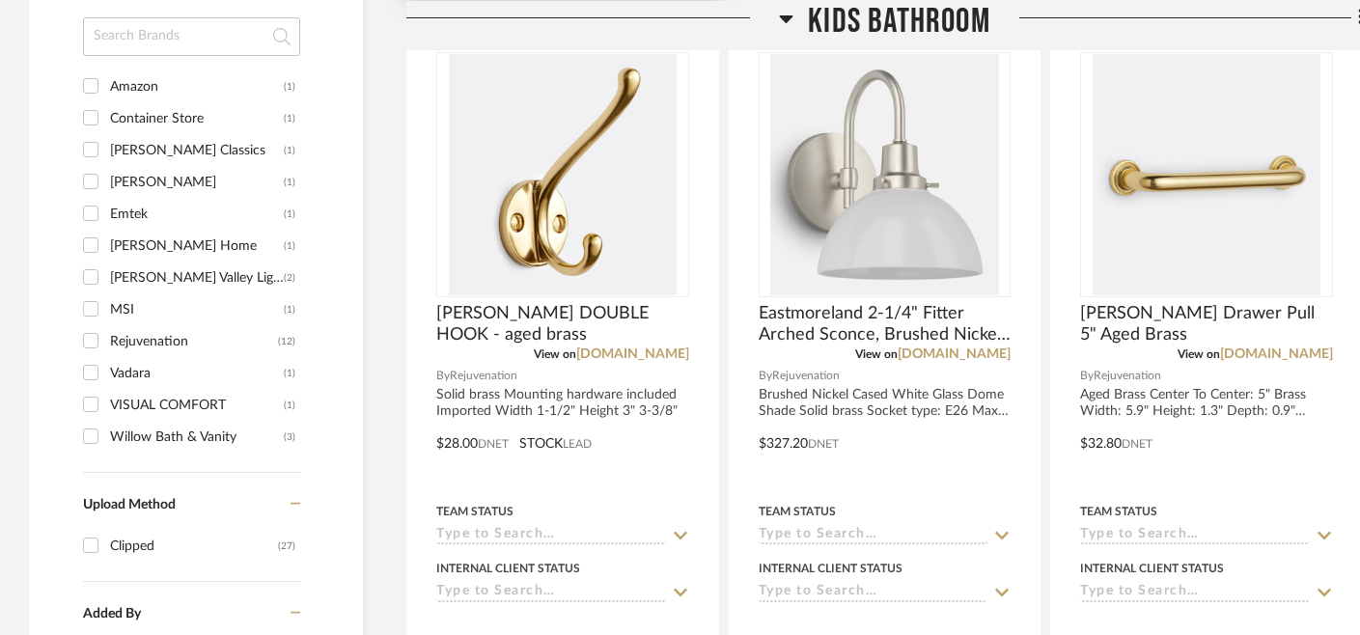
scroll to position [1423, 0]
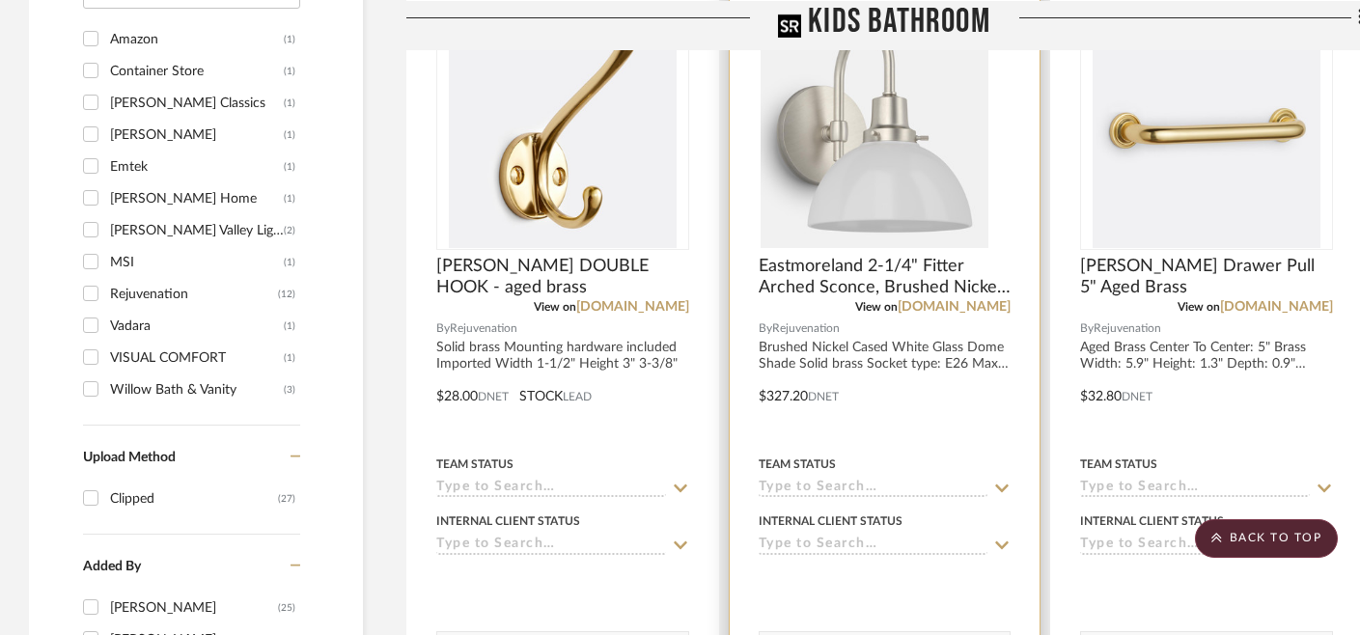
click at [0, 0] on img at bounding box center [0, 0] width 0 height 0
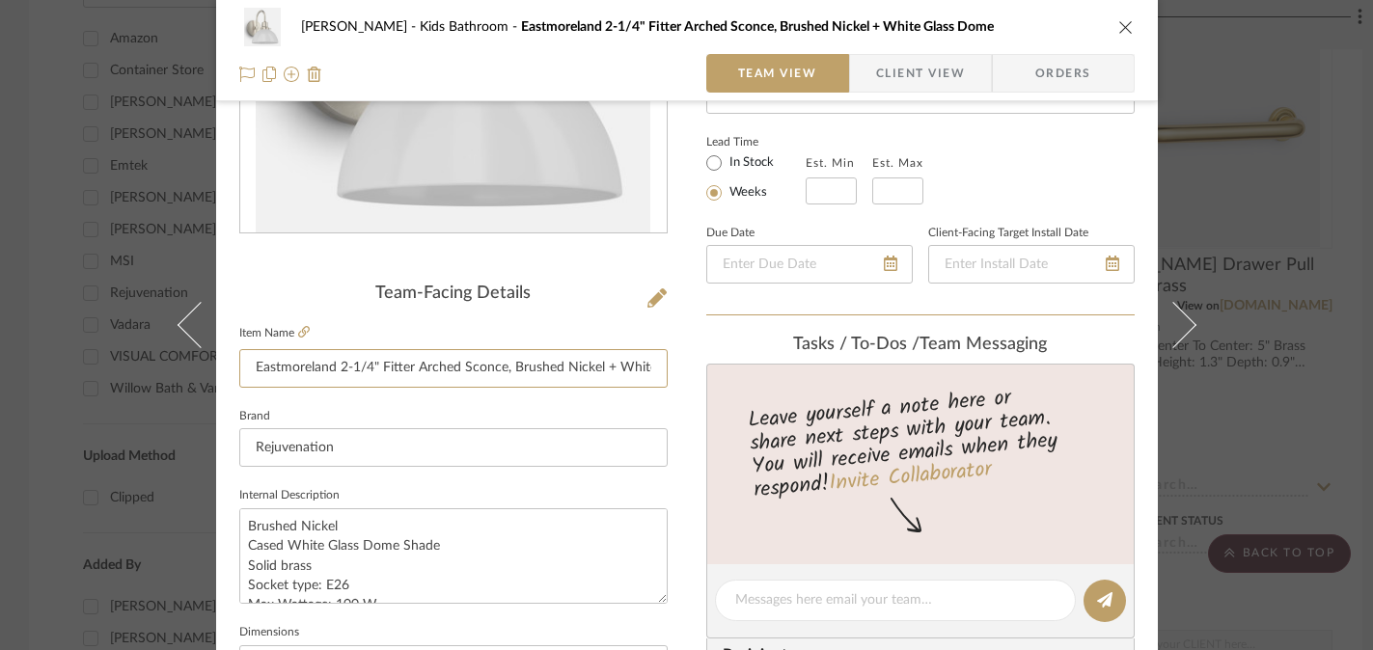
scroll to position [0, 76]
drag, startPoint x: 587, startPoint y: 365, endPoint x: 685, endPoint y: 365, distance: 98.4
click at [685, 365] on div "[PERSON_NAME] Kids Bathroom Eastmoreland 2-1/4" Fitter Arched Sconce, Brushed N…" at bounding box center [687, 587] width 942 height 1782
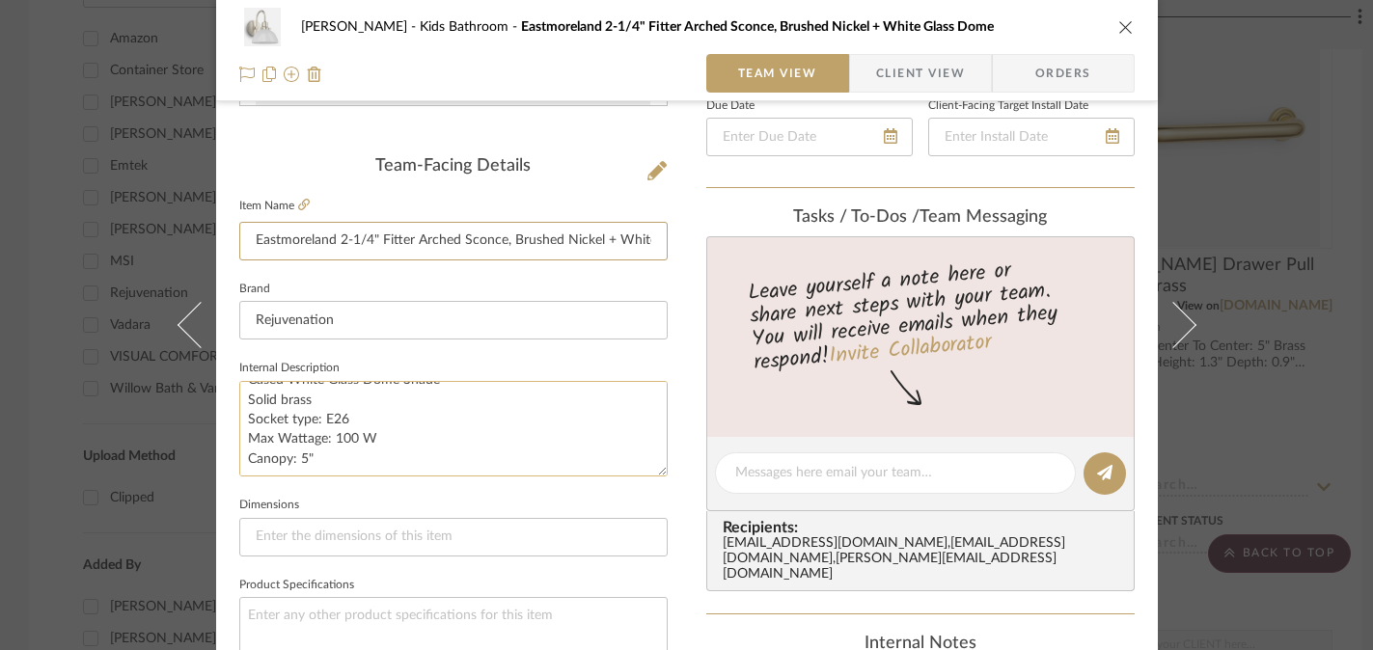
scroll to position [0, 0]
click at [298, 208] on icon at bounding box center [304, 205] width 12 height 12
